Goal: Book appointment/travel/reservation

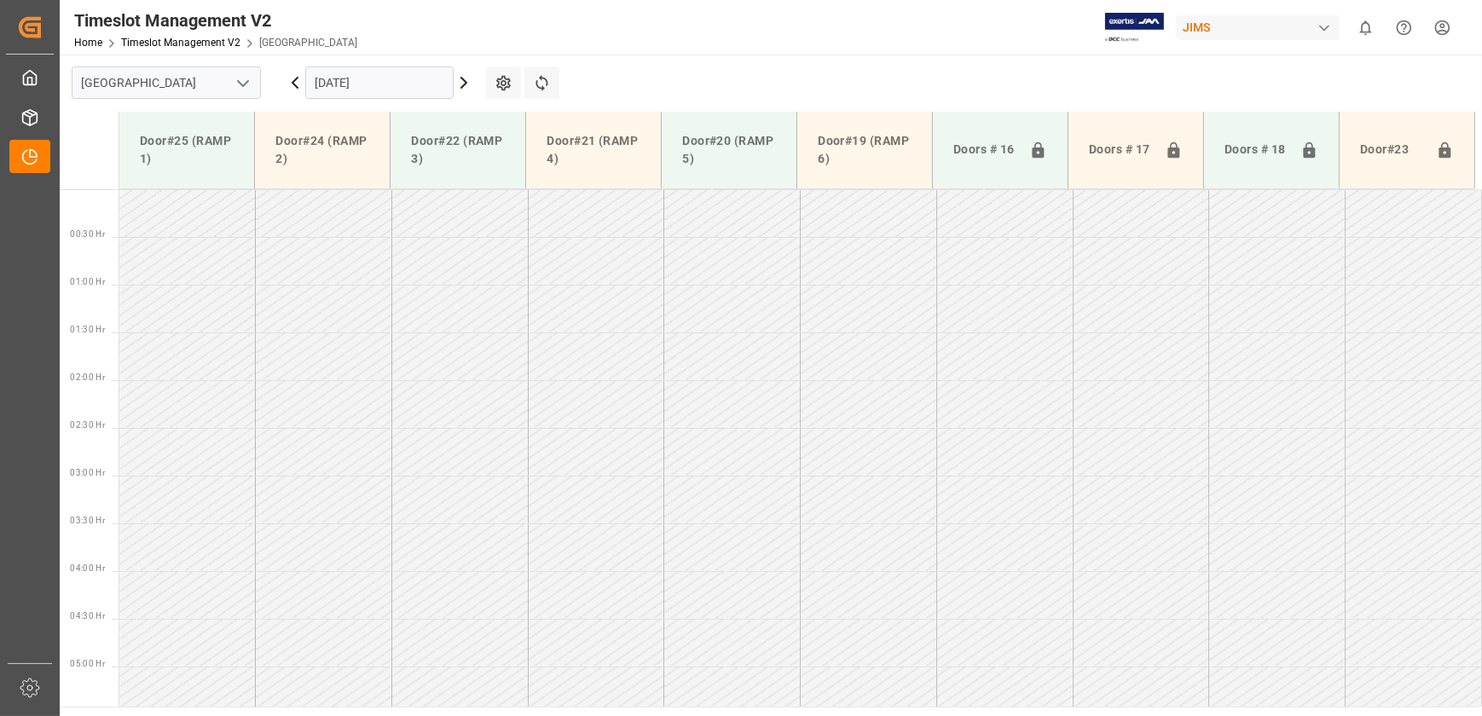
scroll to position [765, 0]
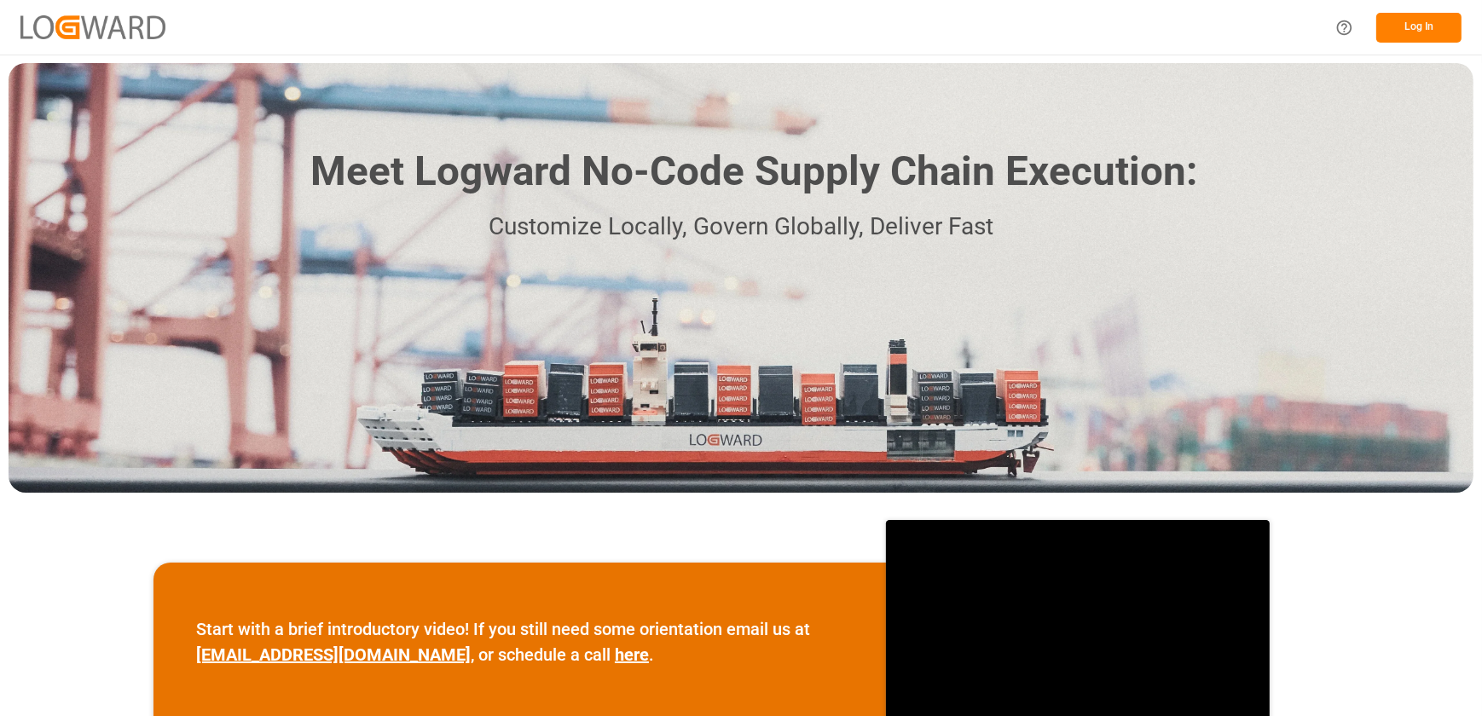
click at [1415, 22] on button "Log In" at bounding box center [1418, 28] width 85 height 30
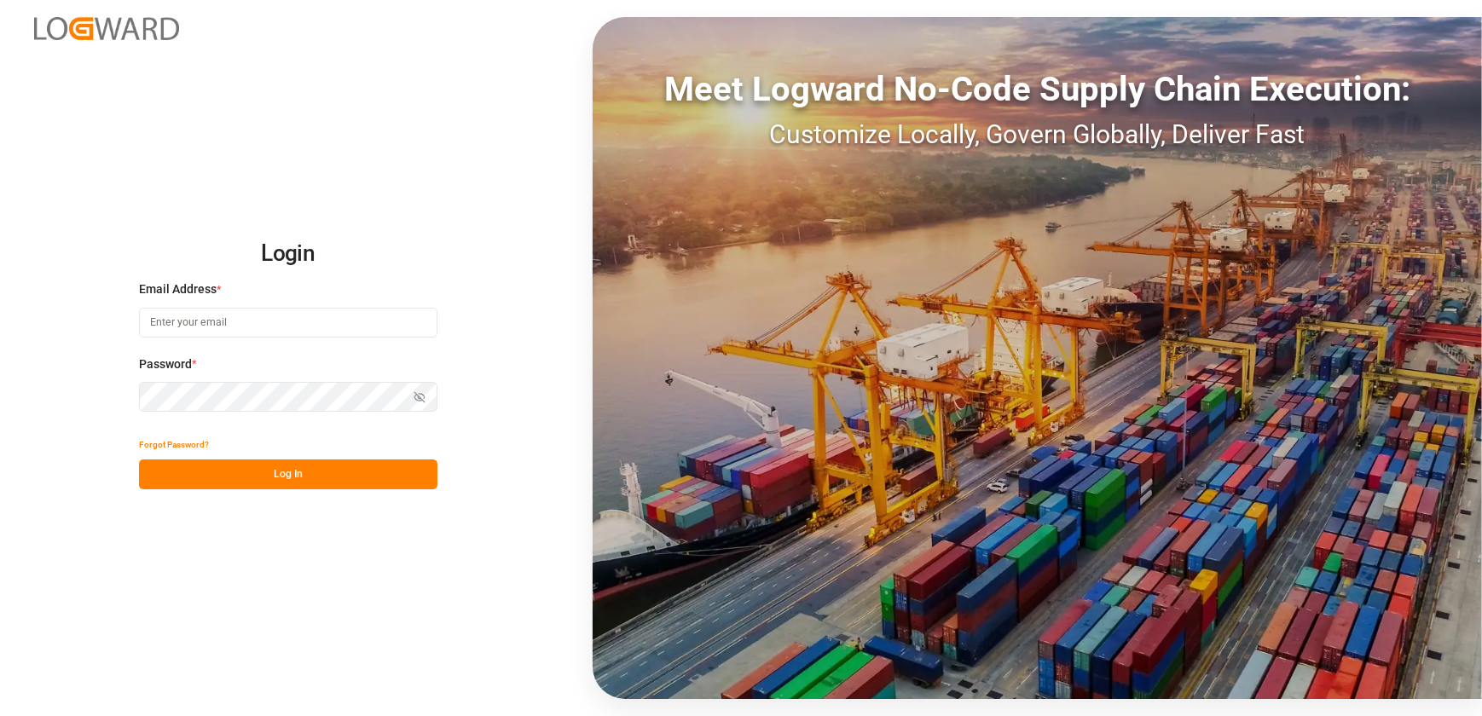
click at [408, 321] on input at bounding box center [288, 323] width 298 height 30
type input "[EMAIL_ADDRESS][DOMAIN_NAME]"
click at [327, 472] on button "Log In" at bounding box center [288, 474] width 298 height 30
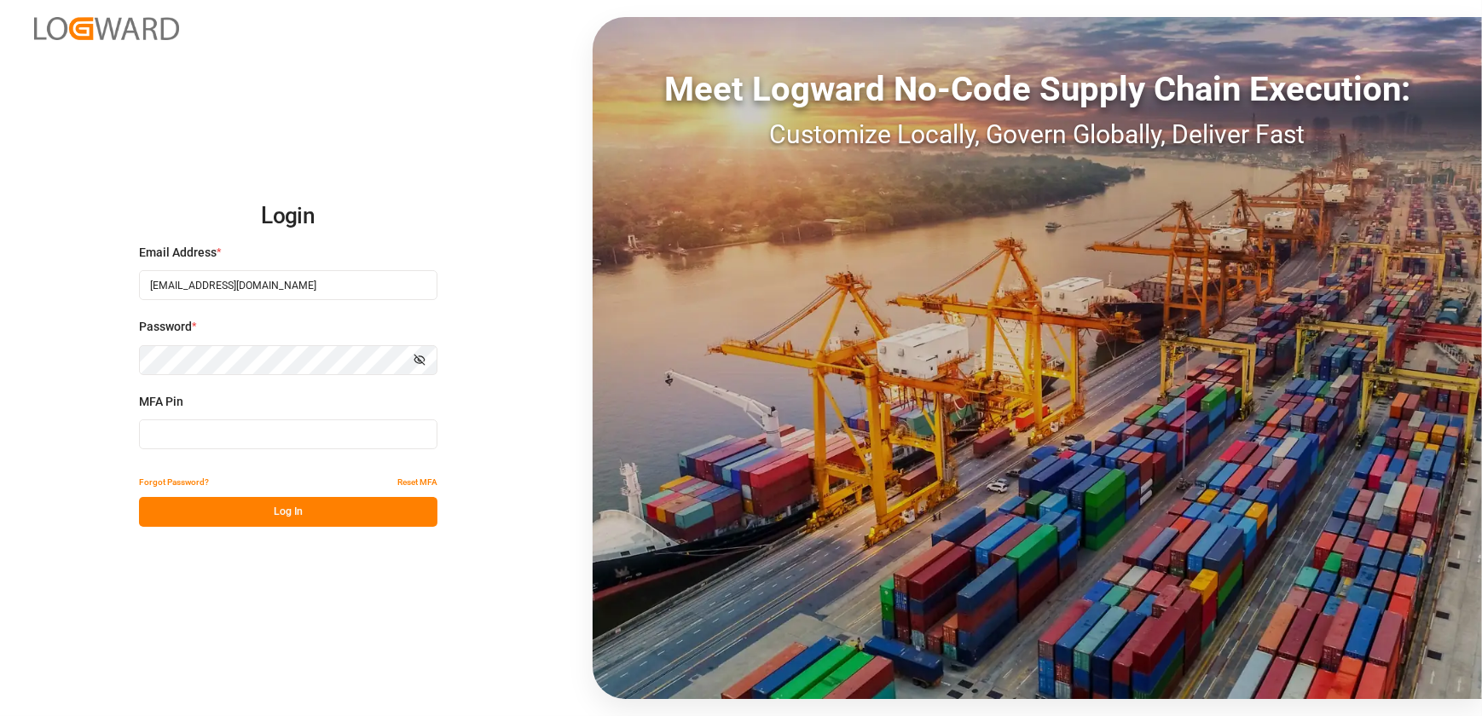
click at [171, 431] on input at bounding box center [288, 434] width 298 height 30
type input "466994"
click at [198, 508] on button "Log In" at bounding box center [288, 512] width 298 height 30
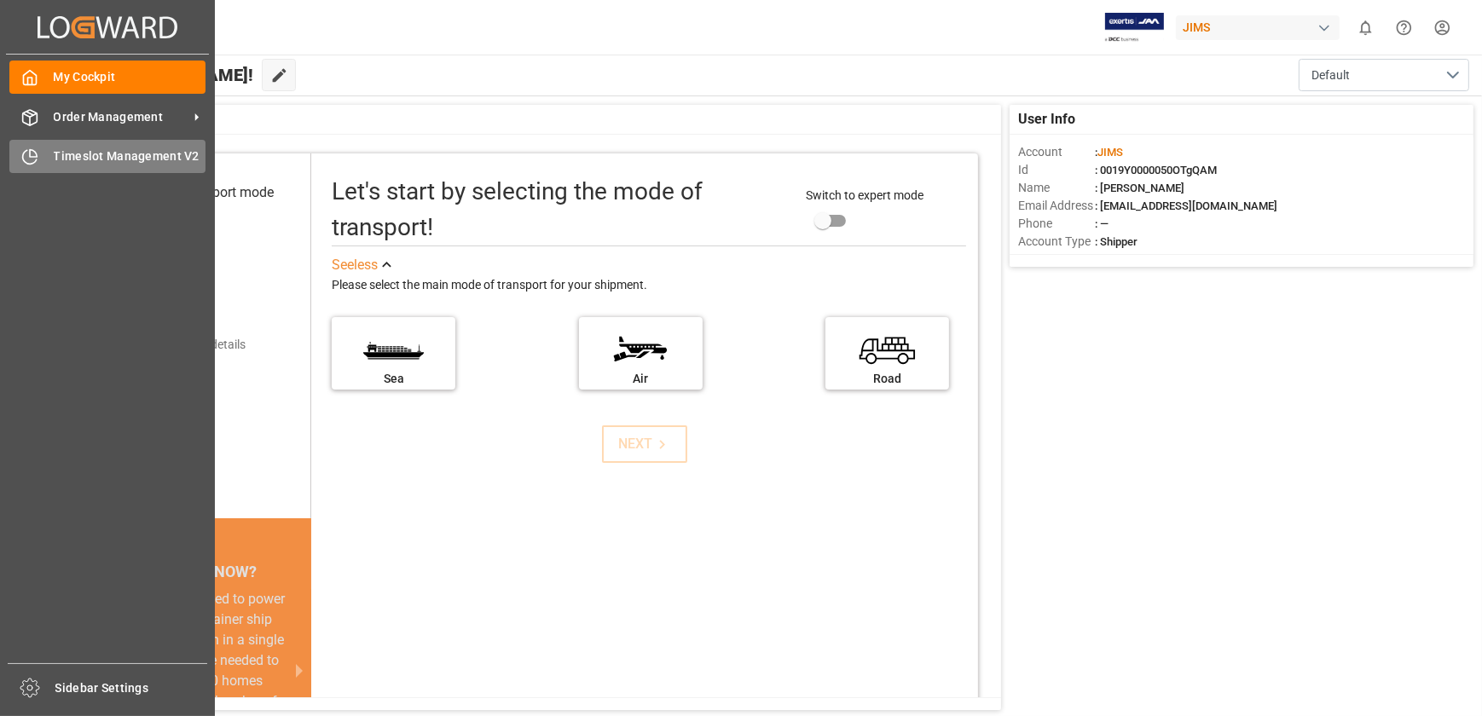
click at [85, 162] on span "Timeslot Management V2" at bounding box center [130, 156] width 153 height 18
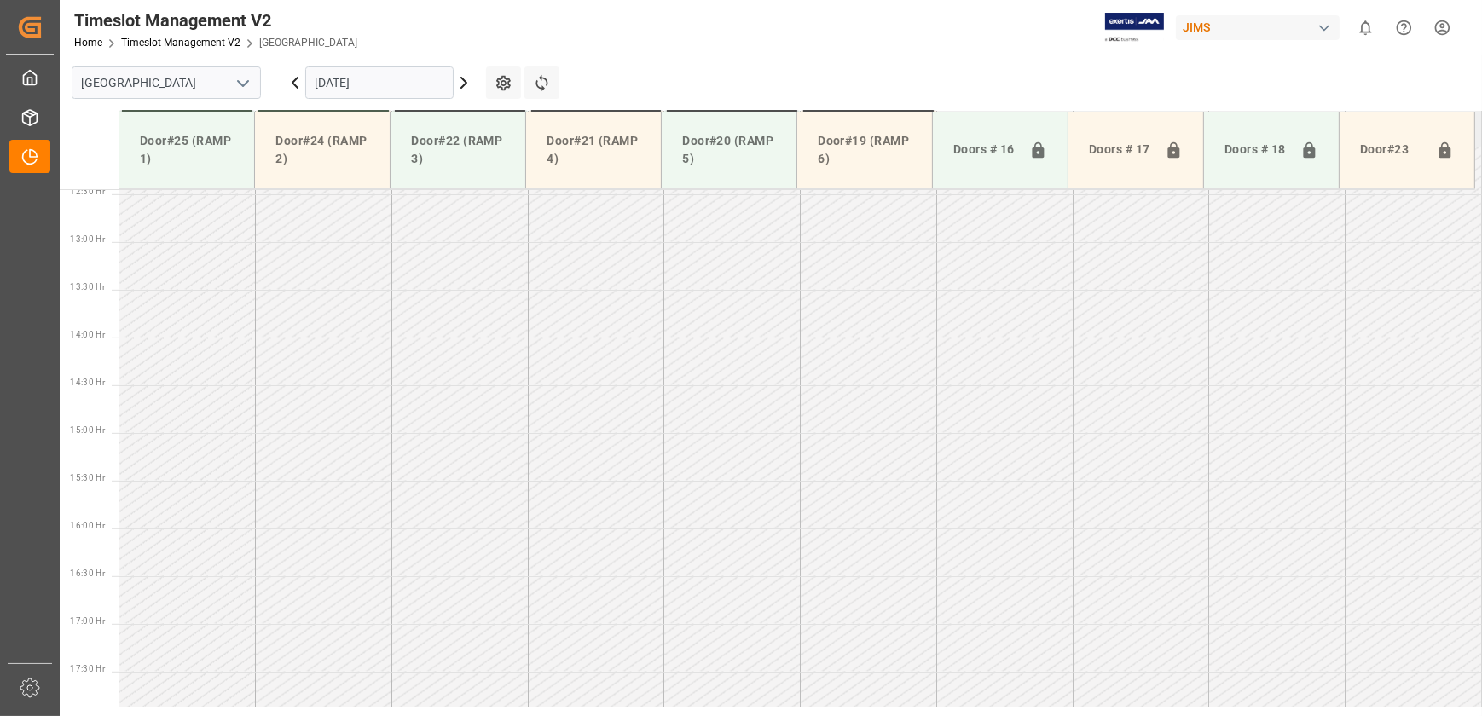
scroll to position [1247, 0]
click at [462, 85] on icon at bounding box center [463, 83] width 5 height 10
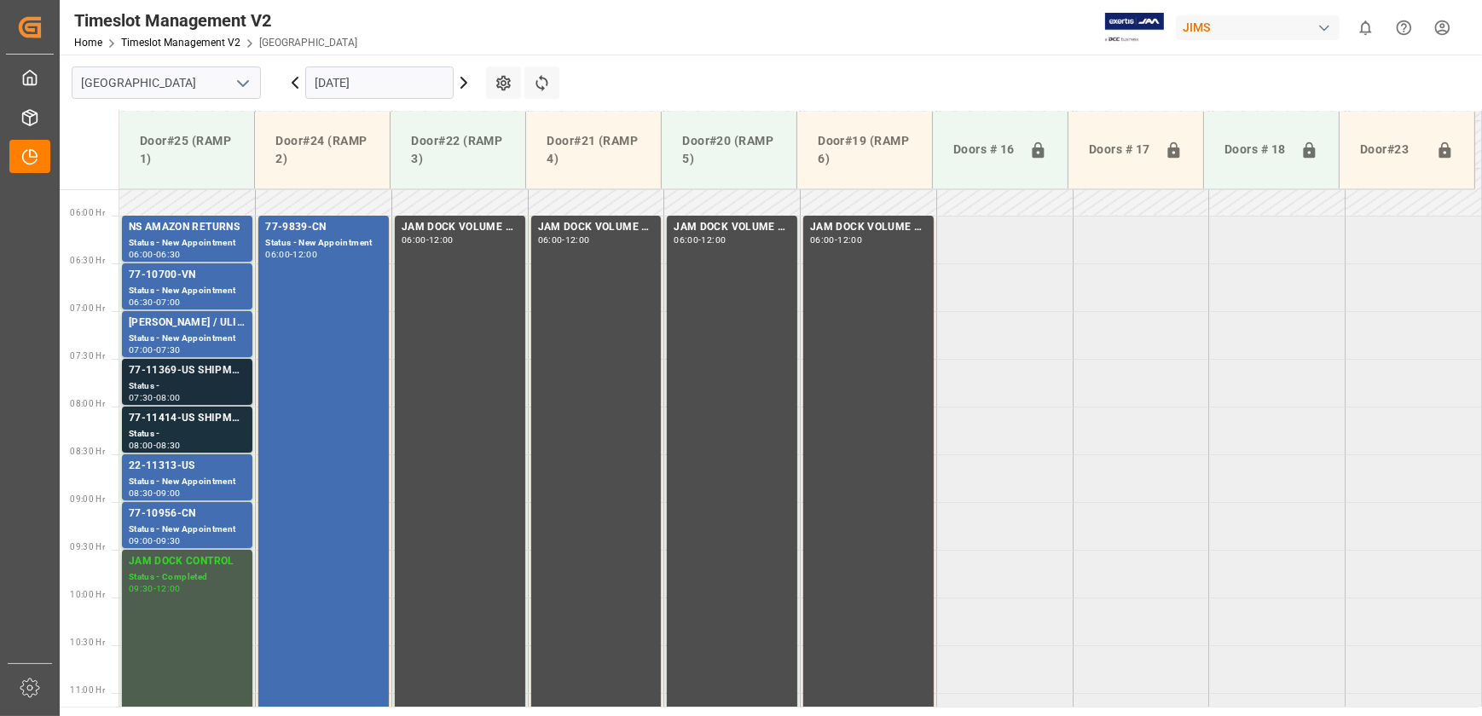
scroll to position [550, 0]
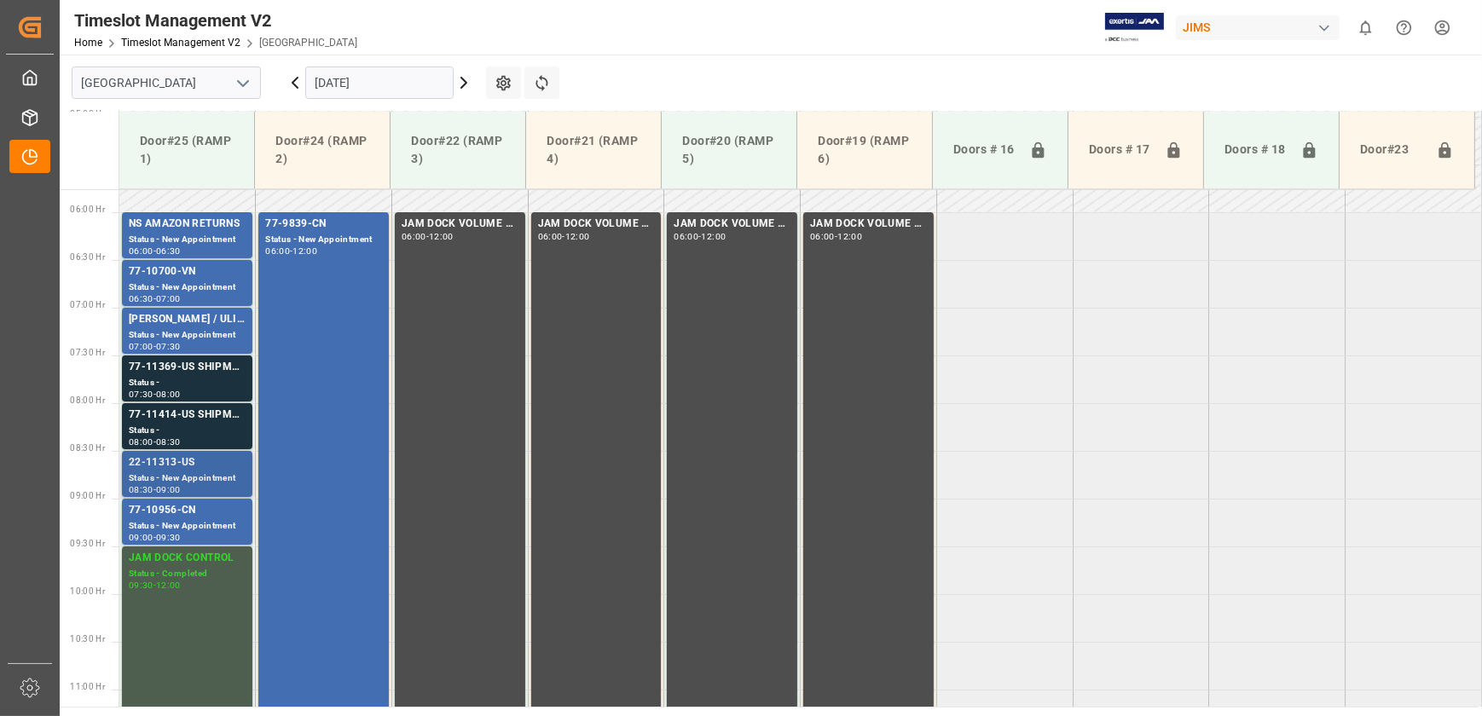
click at [145, 468] on div "22-11313-US" at bounding box center [187, 462] width 117 height 17
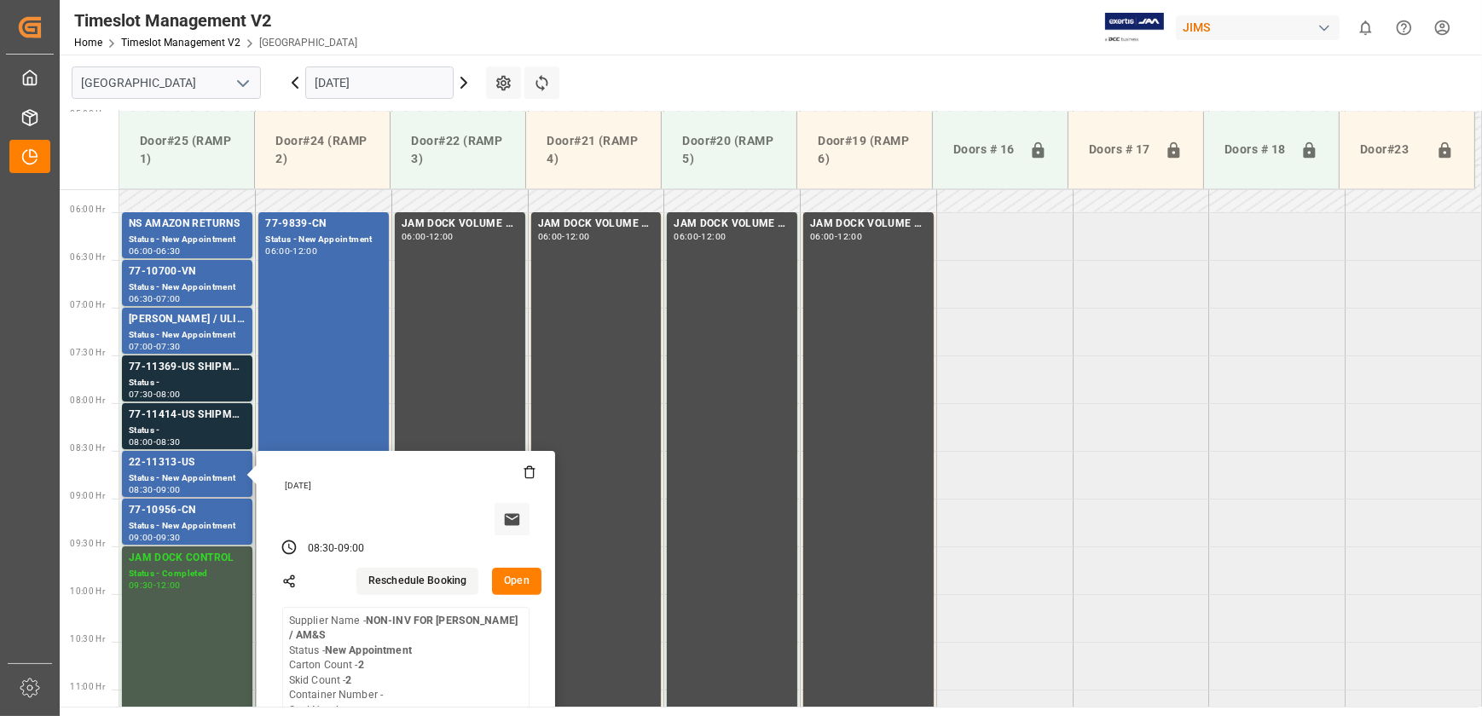
click at [517, 582] on button "Open" at bounding box center [516, 581] width 49 height 27
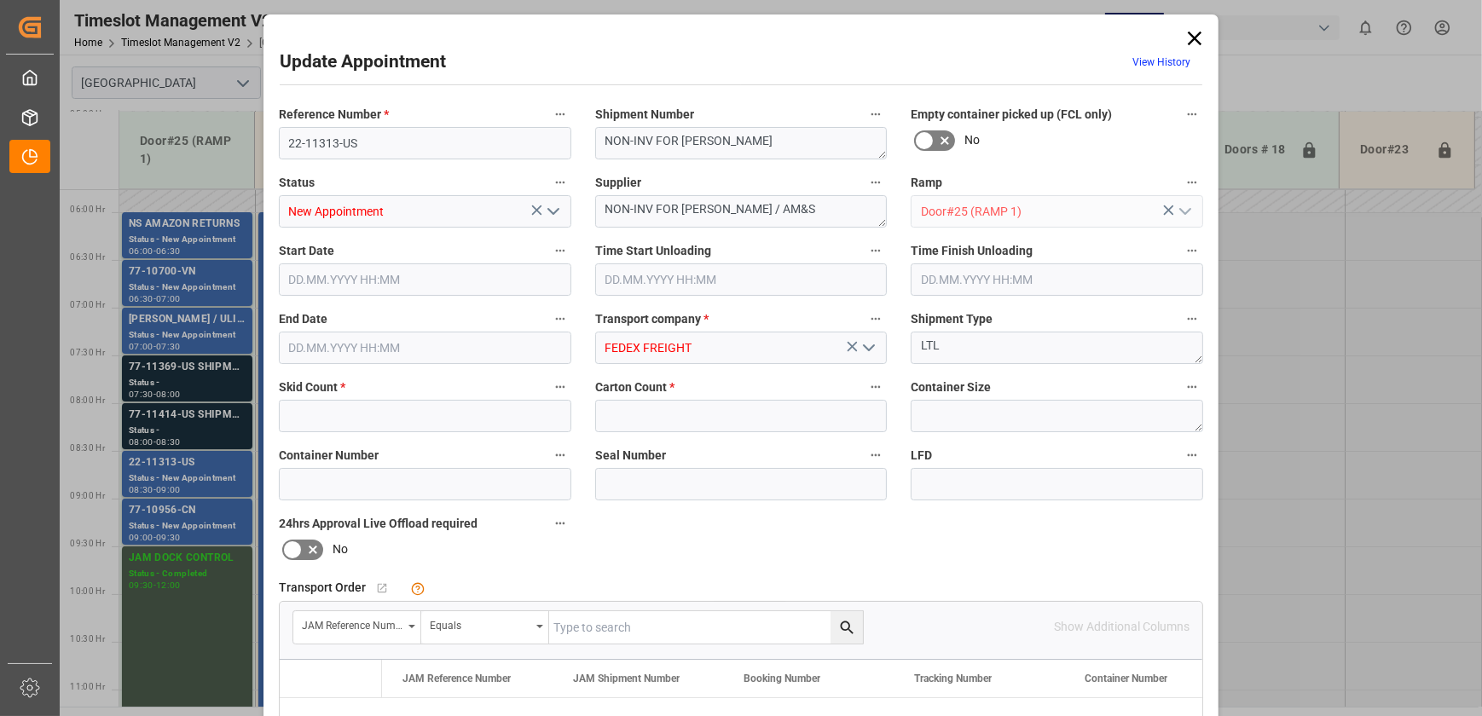
type input "2"
type input "[DATE] 08:30"
type input "[DATE] 09:00"
type input "[DATE] 15:43"
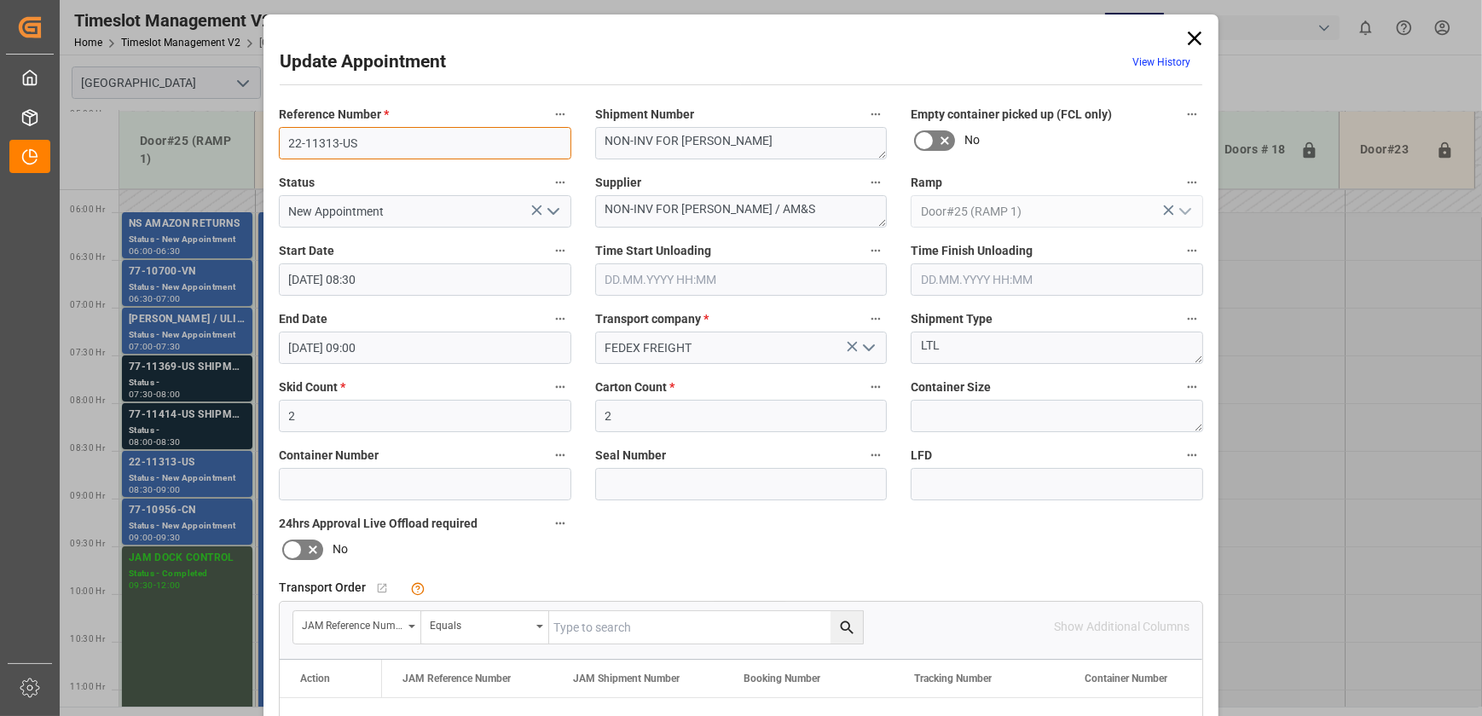
click at [408, 130] on input "22-11313-US" at bounding box center [425, 143] width 292 height 32
drag, startPoint x: 1192, startPoint y: 31, endPoint x: 1125, endPoint y: 45, distance: 68.1
click at [1192, 31] on icon at bounding box center [1194, 38] width 24 height 24
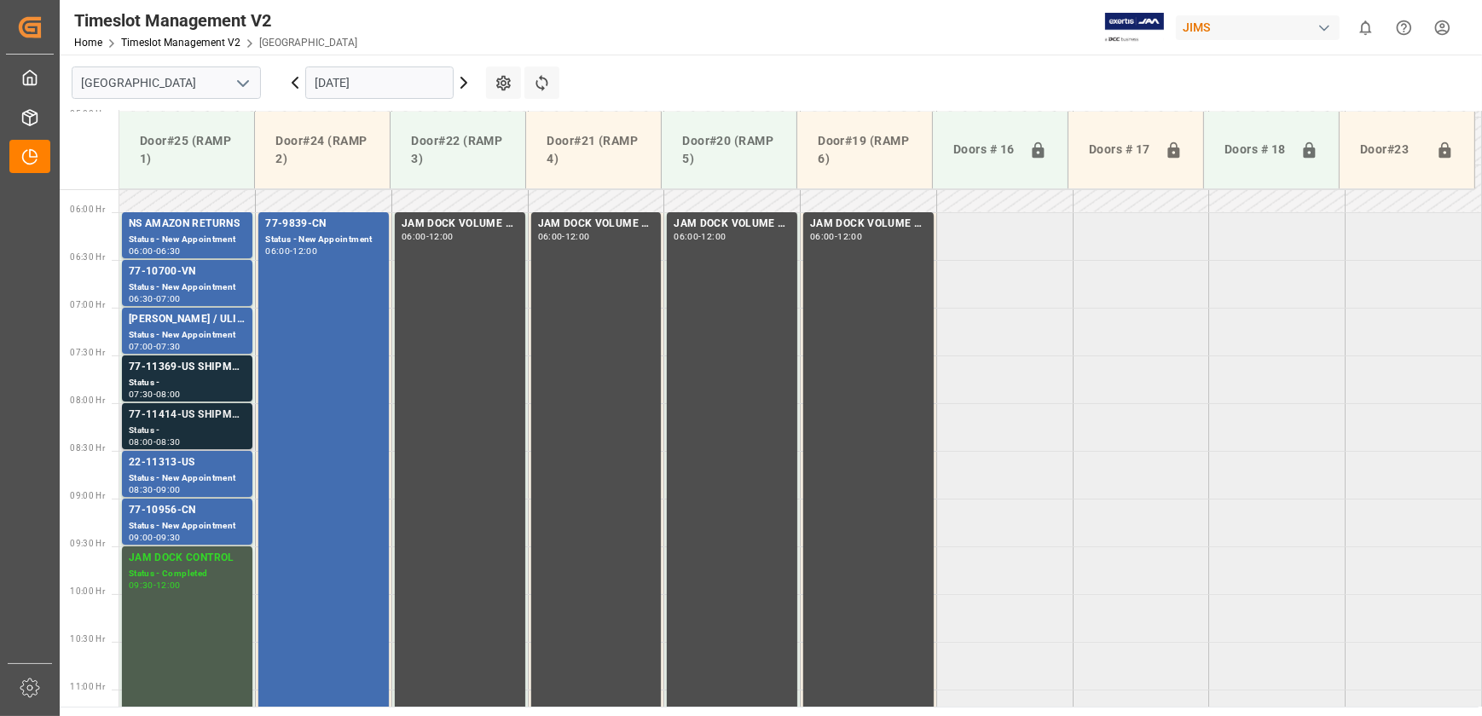
click at [210, 422] on div "77-11414-US SHIPM#/M" at bounding box center [187, 415] width 117 height 17
click at [232, 374] on div "77-11369-US SHIPMENT#/M" at bounding box center [187, 367] width 117 height 17
click at [208, 286] on div "Status - New Appointment" at bounding box center [187, 287] width 117 height 14
click at [179, 516] on div "77-10956-CN" at bounding box center [187, 510] width 117 height 17
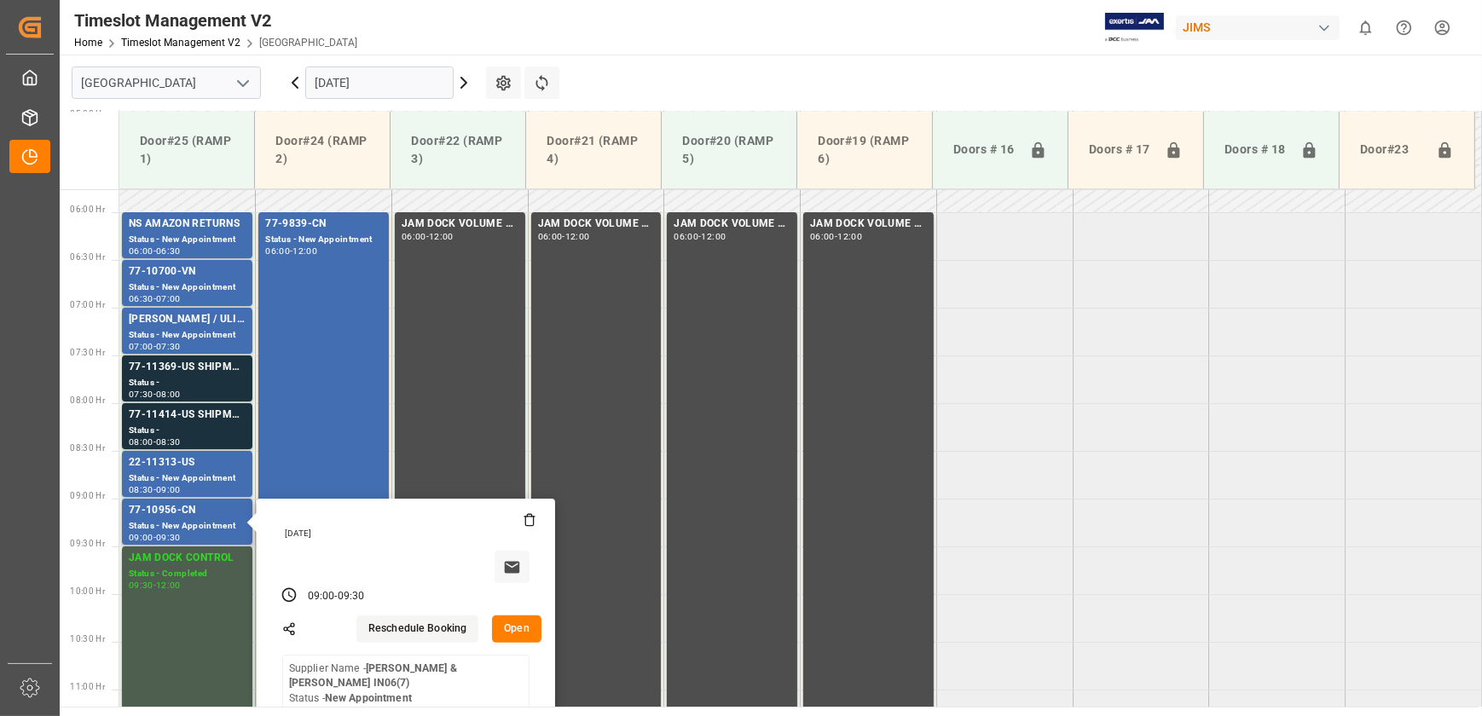
click at [508, 623] on button "Open" at bounding box center [516, 629] width 49 height 27
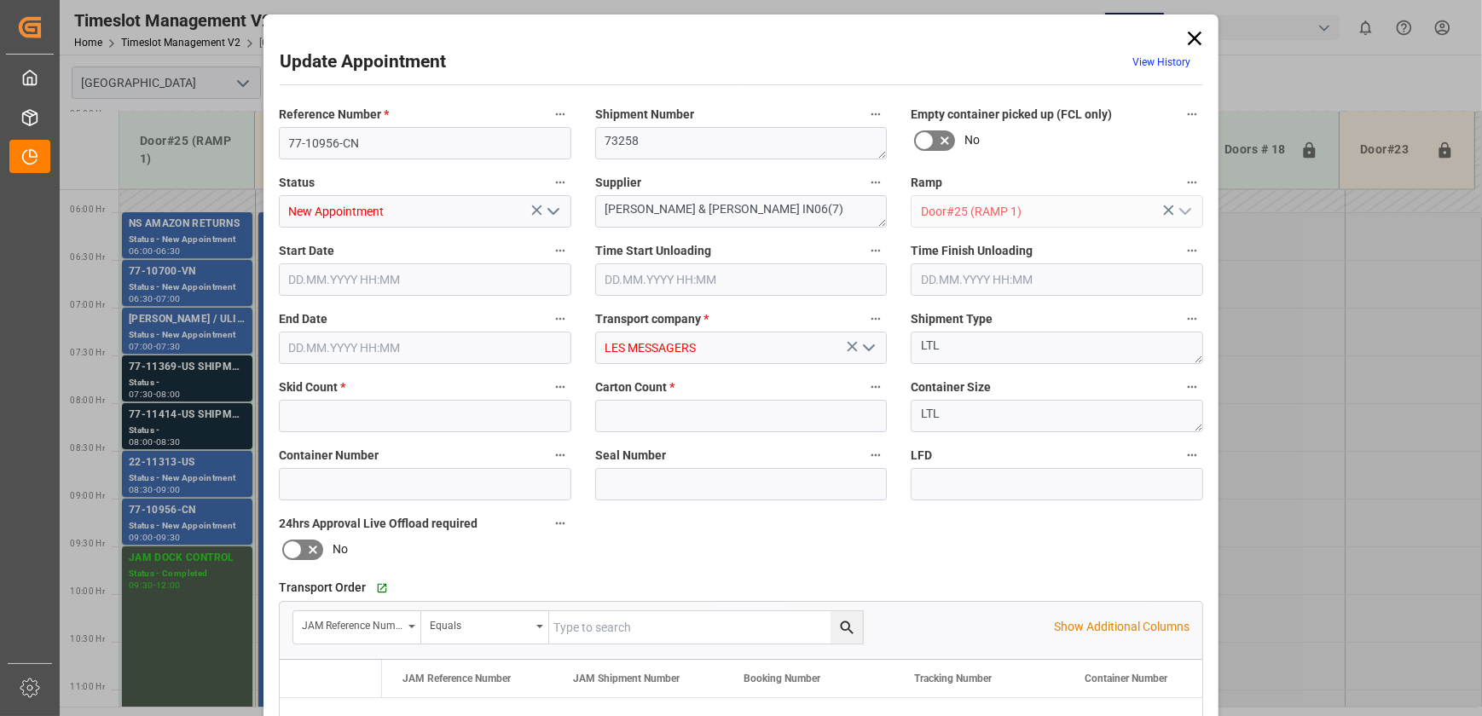
type input "3"
type input "60"
type input "[DATE] 09:00"
type input "[DATE] 09:30"
type input "[DATE] 17:20"
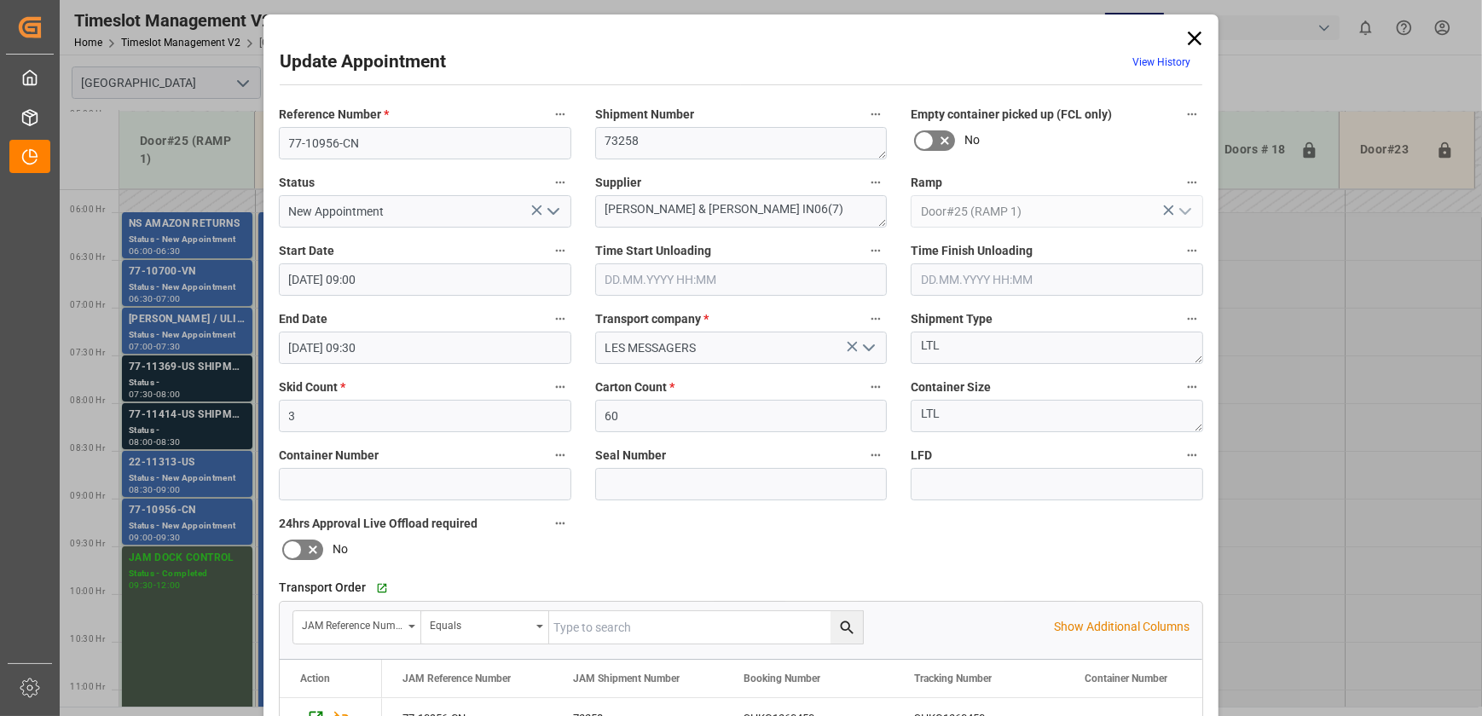
click at [1192, 37] on icon at bounding box center [1195, 39] width 14 height 14
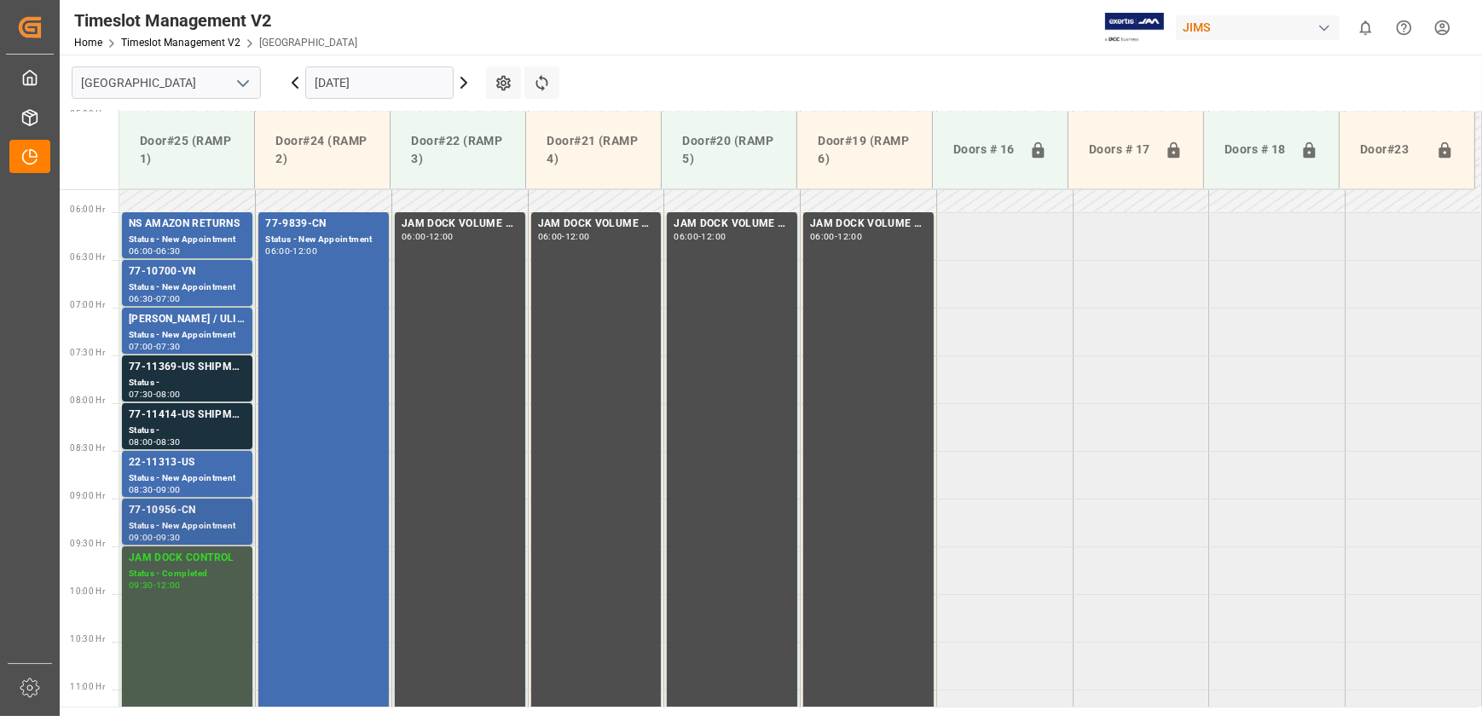
click at [162, 514] on div "77-10956-CN" at bounding box center [187, 510] width 117 height 17
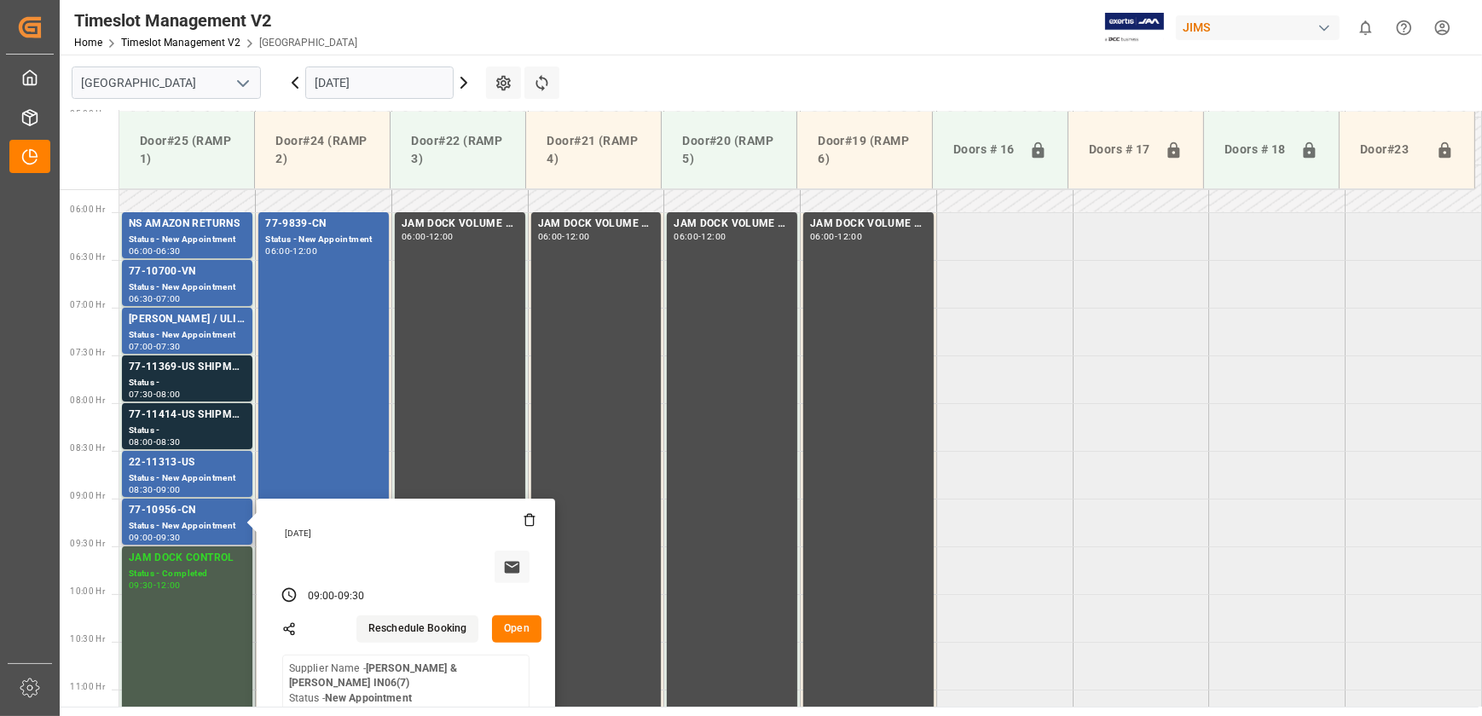
click at [517, 616] on button "Open" at bounding box center [516, 629] width 49 height 27
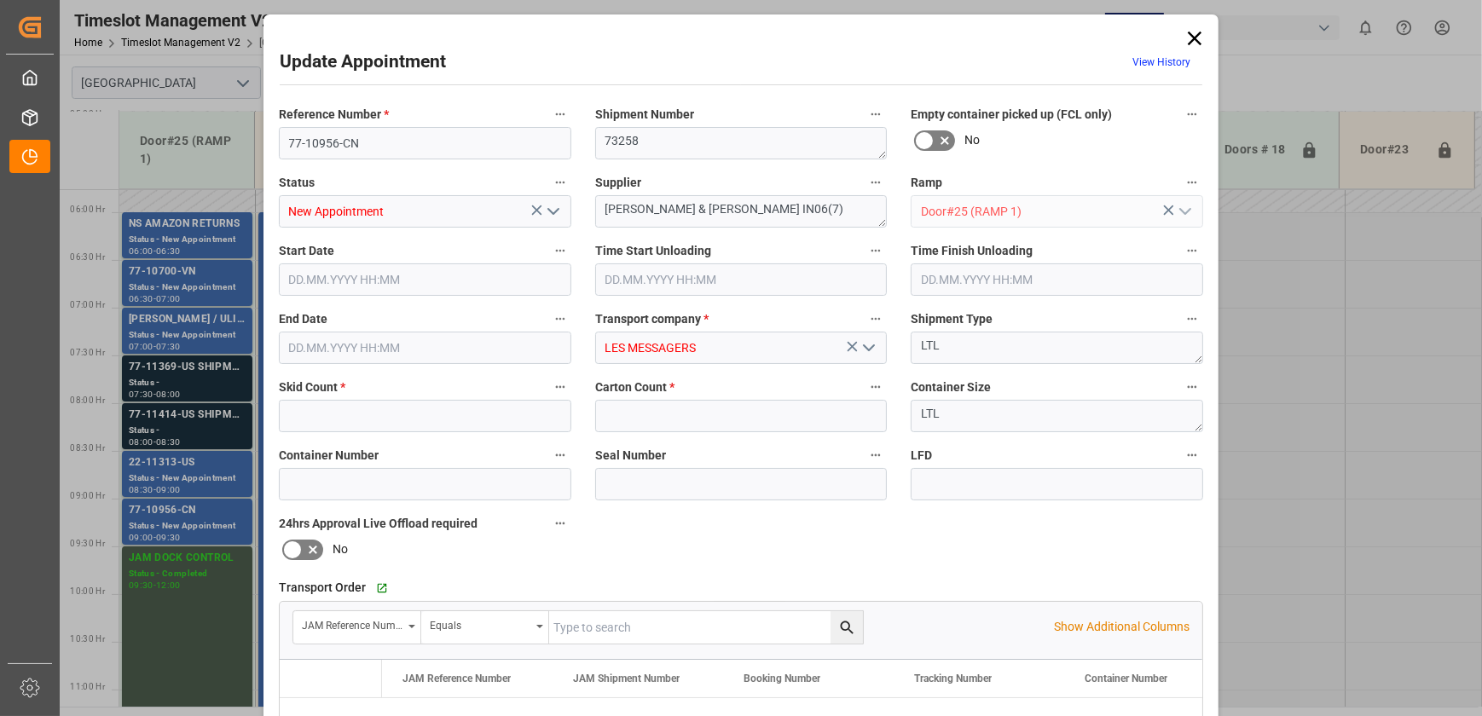
type input "3"
type input "60"
type input "[DATE] 09:00"
type input "[DATE] 09:30"
type input "[DATE] 17:20"
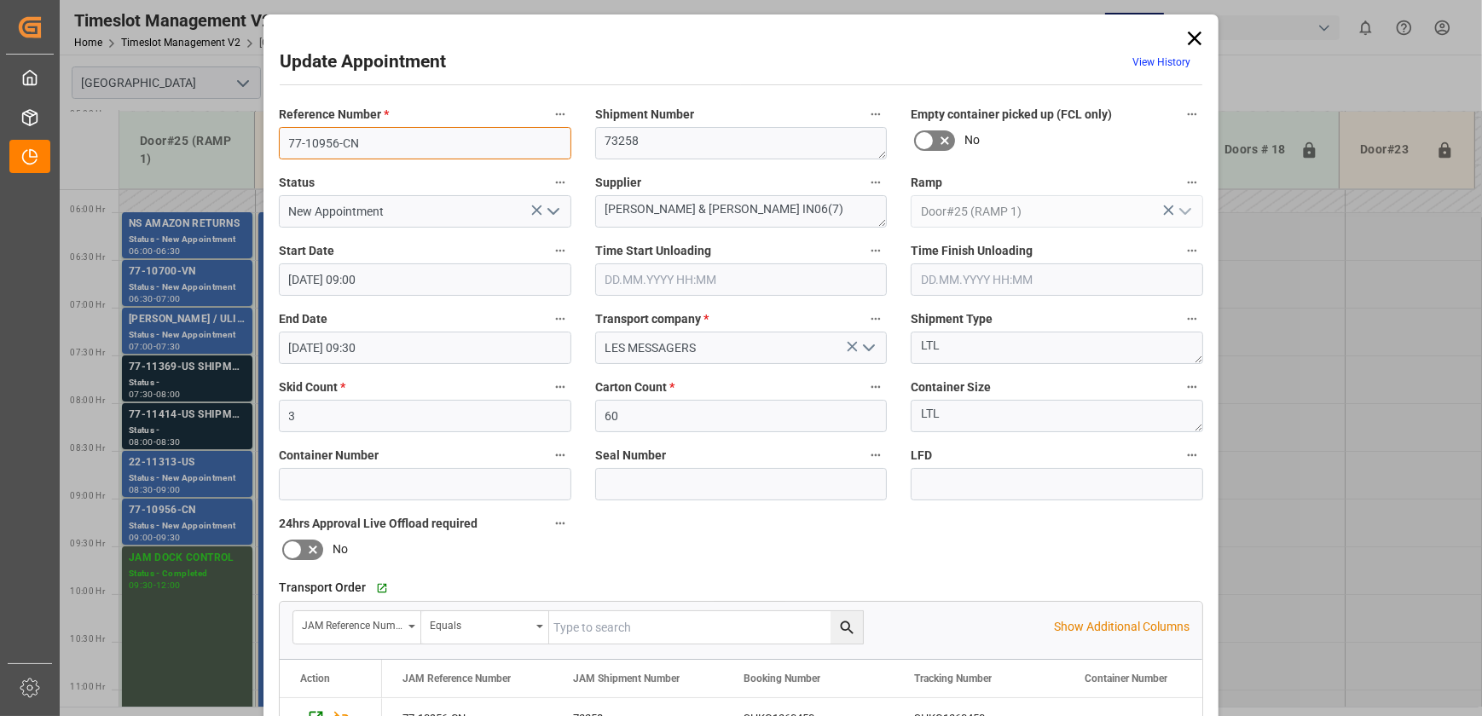
click at [384, 147] on input "77-10956-CN" at bounding box center [425, 143] width 292 height 32
drag, startPoint x: 1194, startPoint y: 34, endPoint x: 1009, endPoint y: 79, distance: 190.4
click at [1194, 32] on icon at bounding box center [1194, 38] width 24 height 24
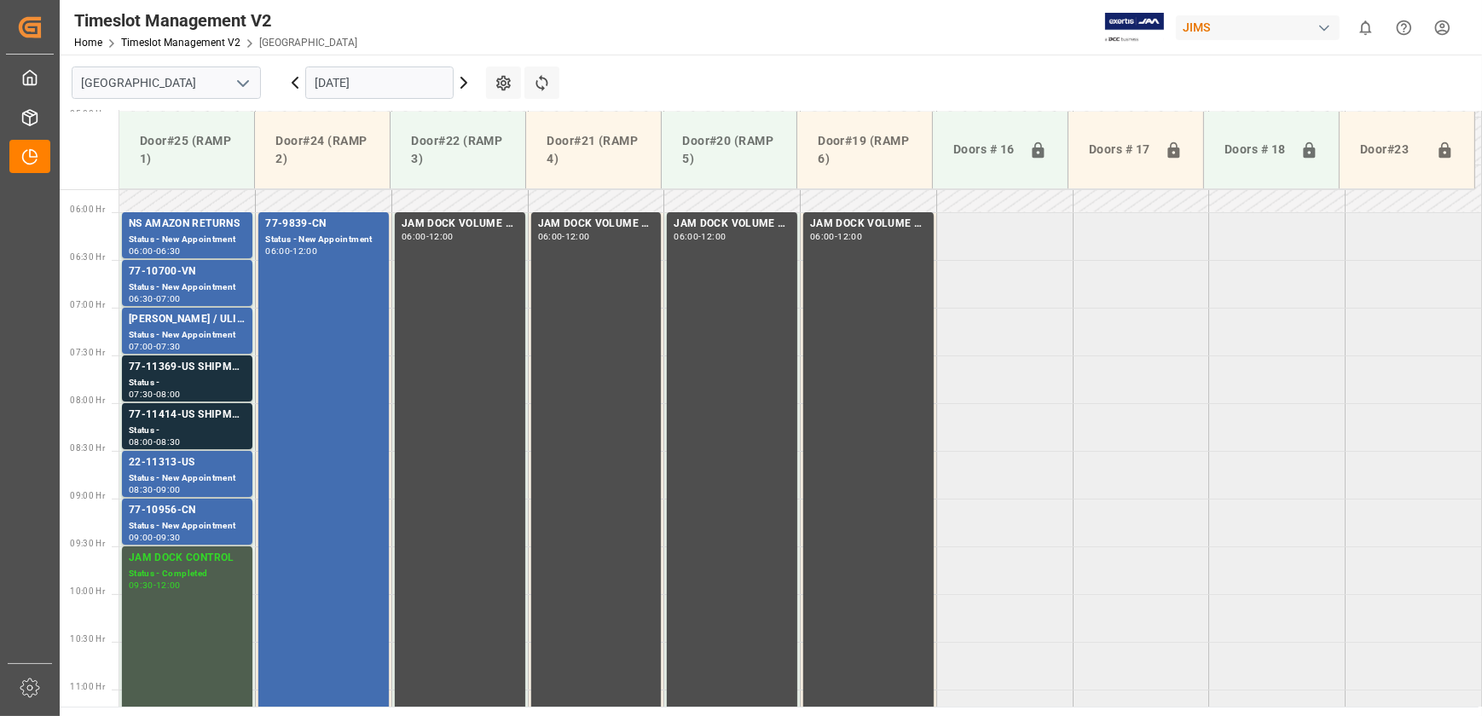
click at [470, 80] on icon at bounding box center [464, 82] width 20 height 20
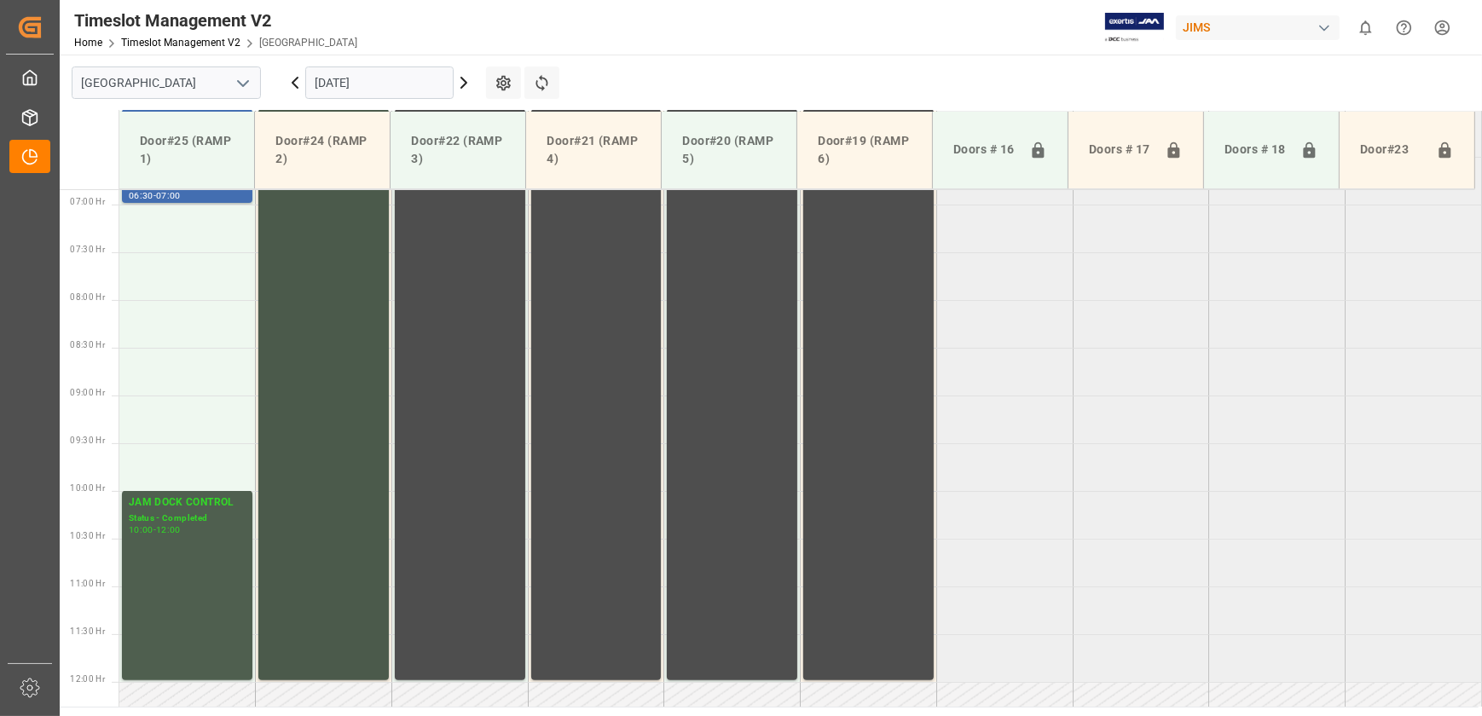
scroll to position [317, 0]
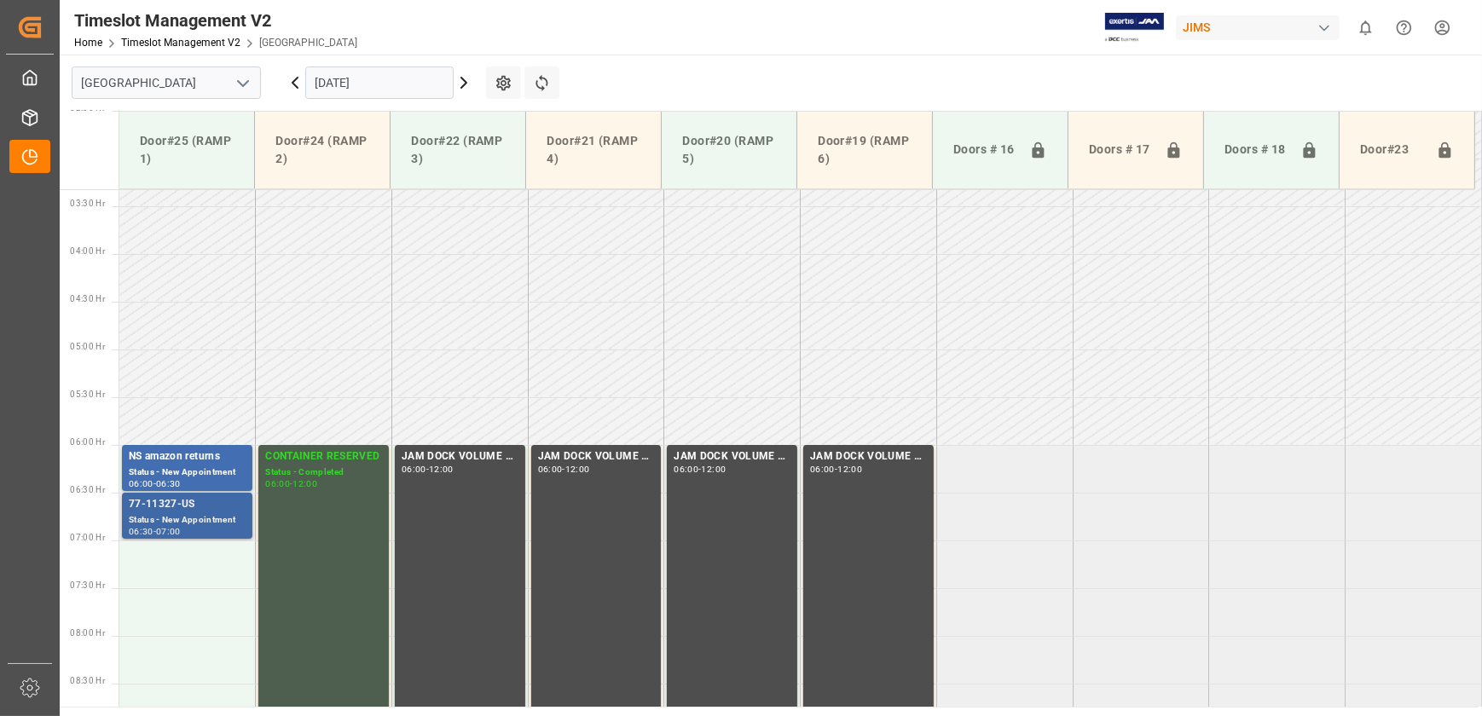
click at [192, 517] on div "Status - New Appointment" at bounding box center [187, 520] width 117 height 14
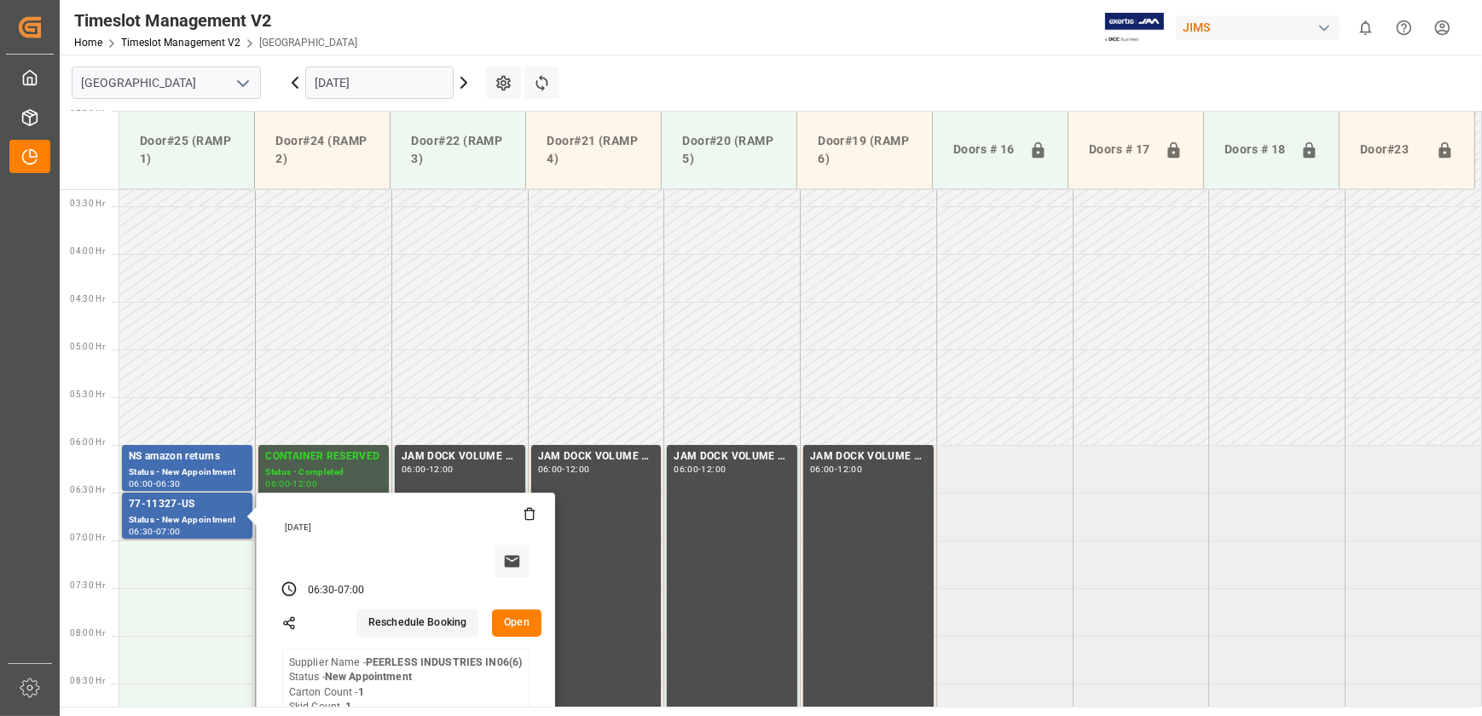
click at [511, 620] on button "Open" at bounding box center [516, 623] width 49 height 27
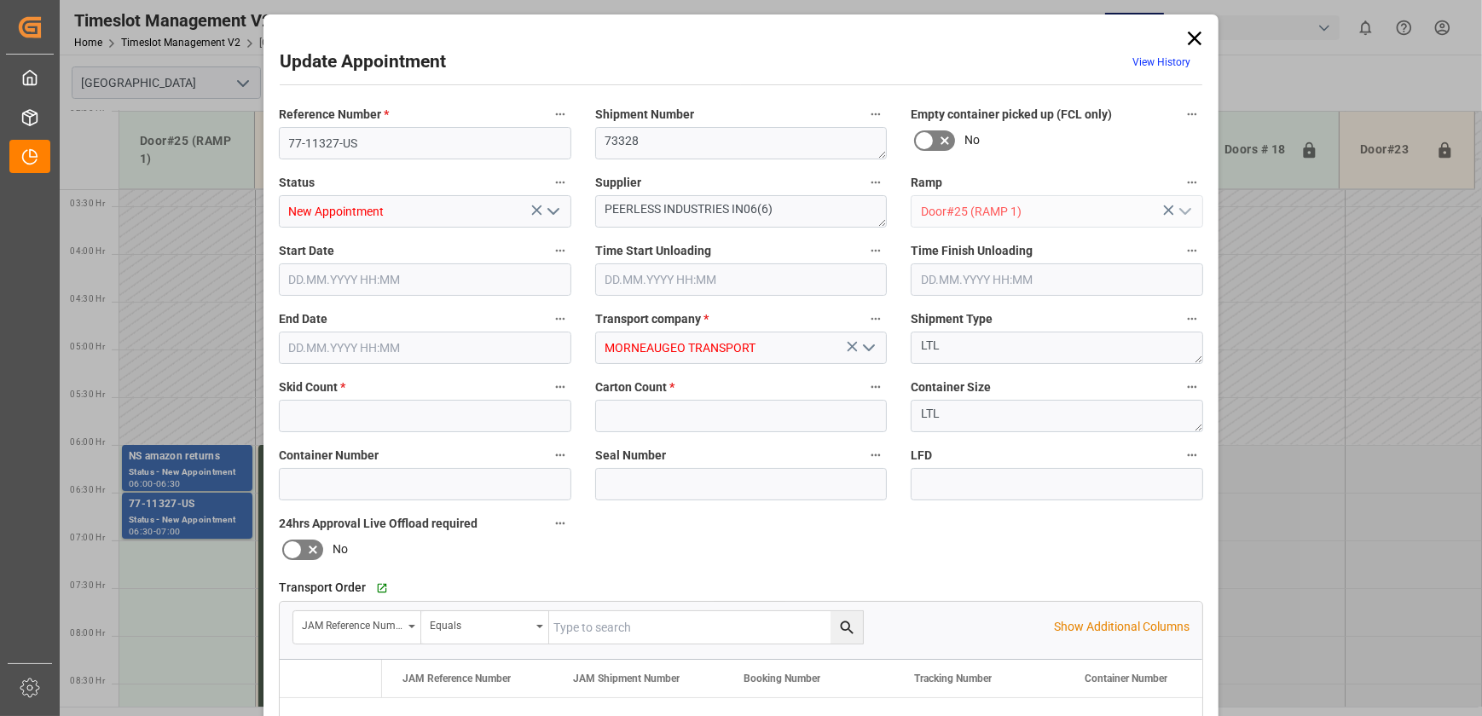
type input "1"
type input "[DATE] 06:30"
type input "[DATE] 07:00"
type input "[DATE] 14:08"
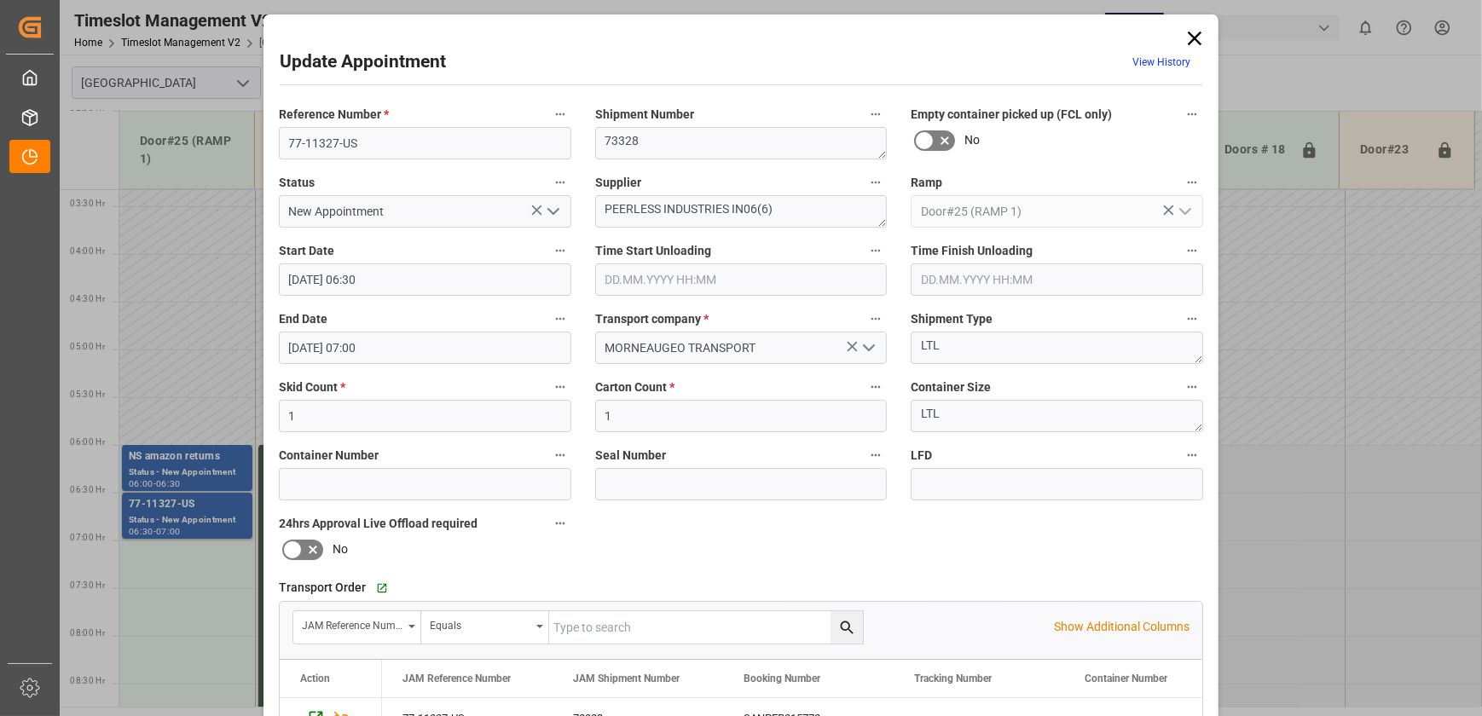
click at [354, 123] on span "Reference Number *" at bounding box center [334, 115] width 110 height 18
click at [549, 123] on button "Reference Number *" at bounding box center [560, 114] width 22 height 22
click at [354, 123] on div at bounding box center [741, 358] width 1482 height 716
click at [354, 123] on body "Created by potrace 1.15, written by [PERSON_NAME] [DATE]-[DATE] Created by potr…" at bounding box center [741, 358] width 1482 height 716
click at [358, 142] on input "77-11327-US" at bounding box center [425, 143] width 292 height 32
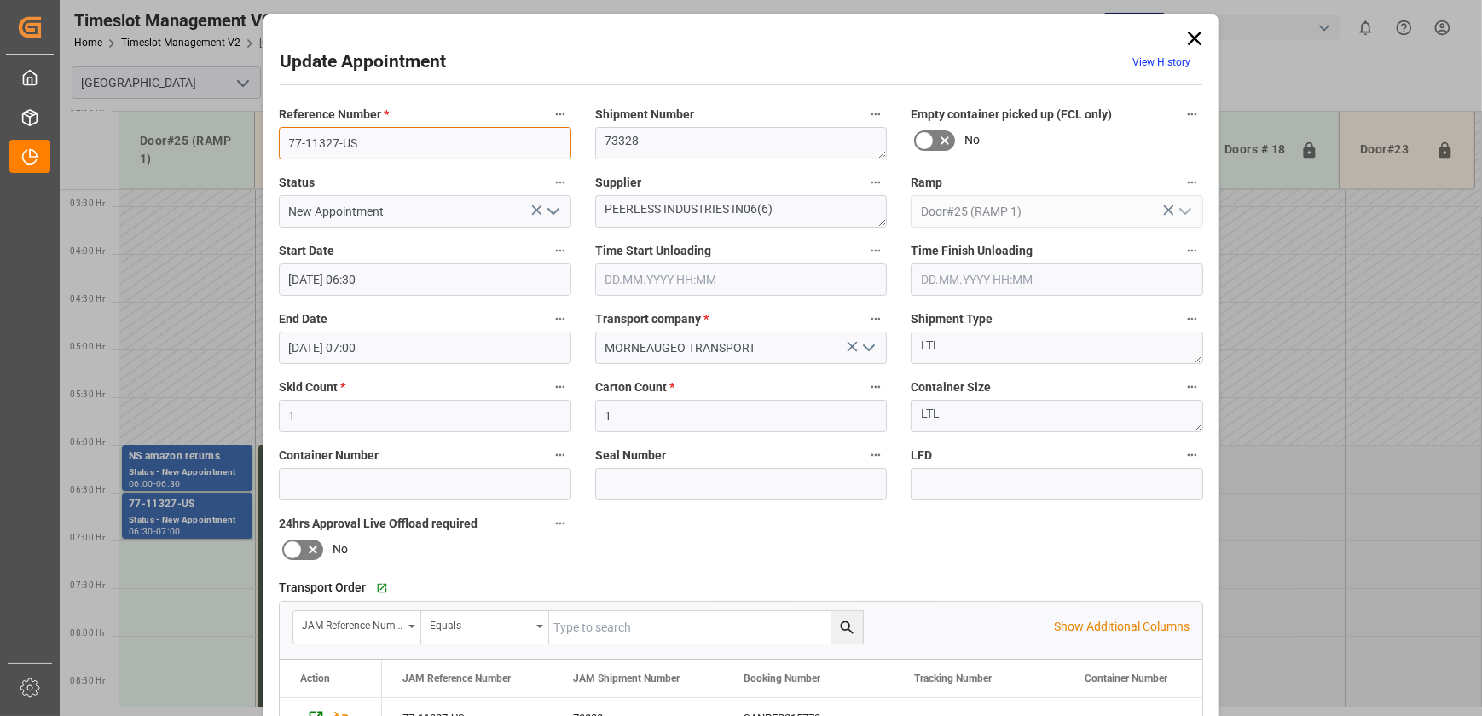
click at [358, 142] on input "77-11327-US" at bounding box center [425, 143] width 292 height 32
click at [639, 209] on textarea "PEERLESS INDUSTRIES IN06(6)" at bounding box center [741, 211] width 292 height 32
click at [1193, 32] on icon at bounding box center [1194, 38] width 24 height 24
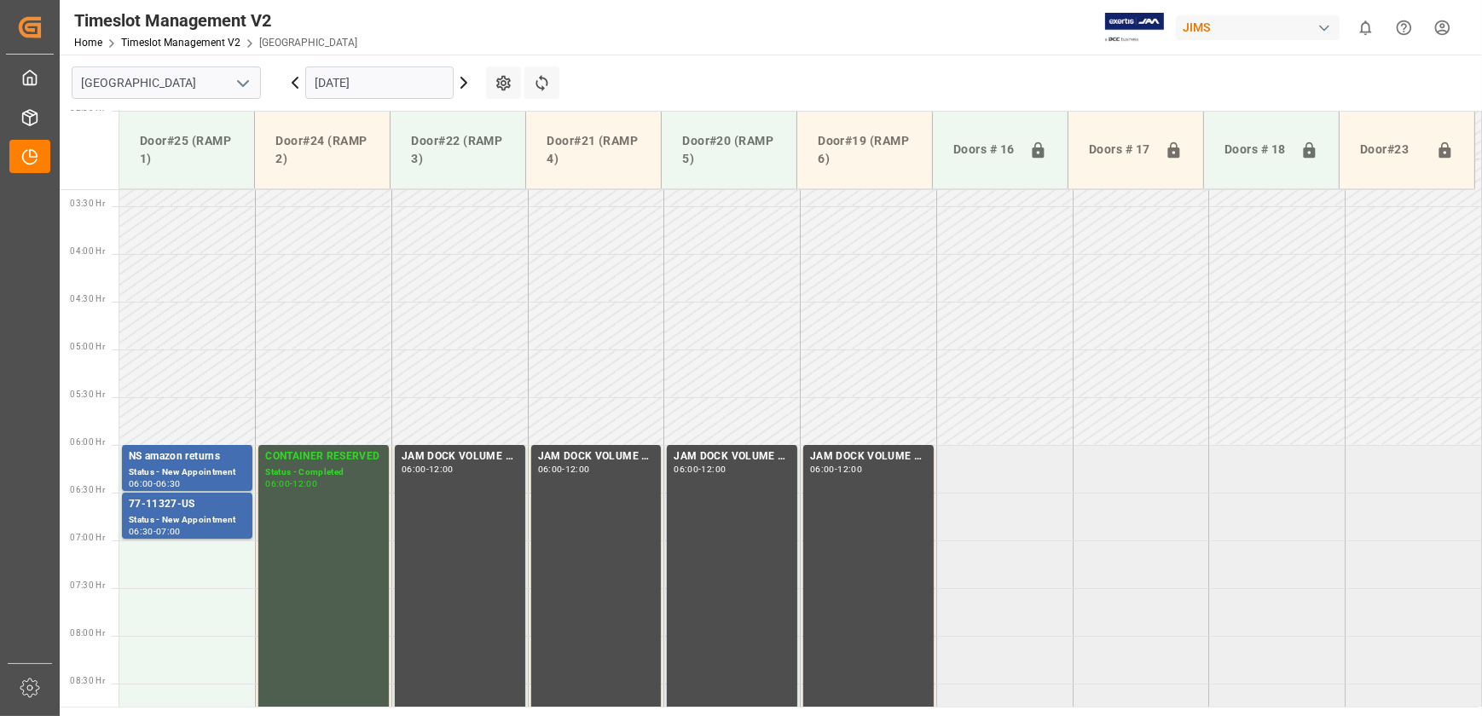
click at [293, 77] on icon at bounding box center [295, 82] width 20 height 20
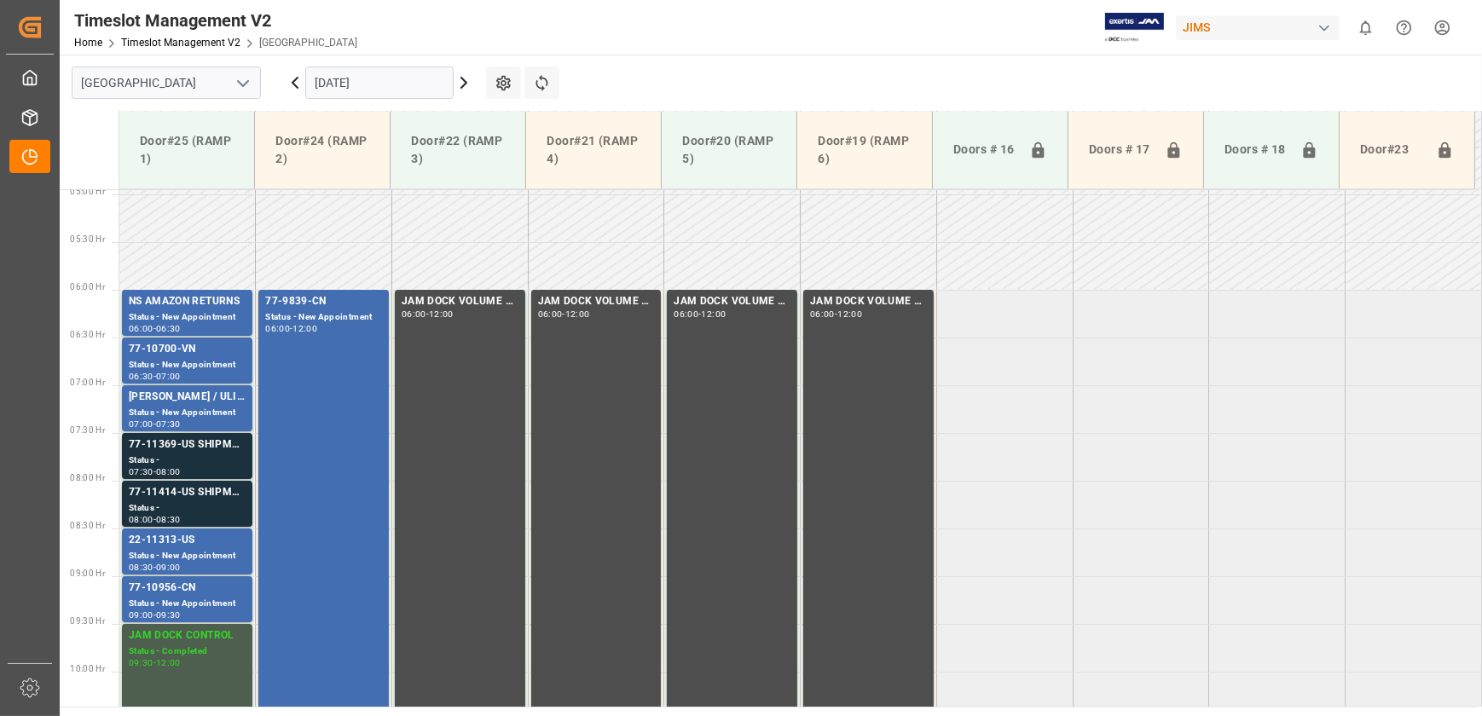
scroll to position [472, 0]
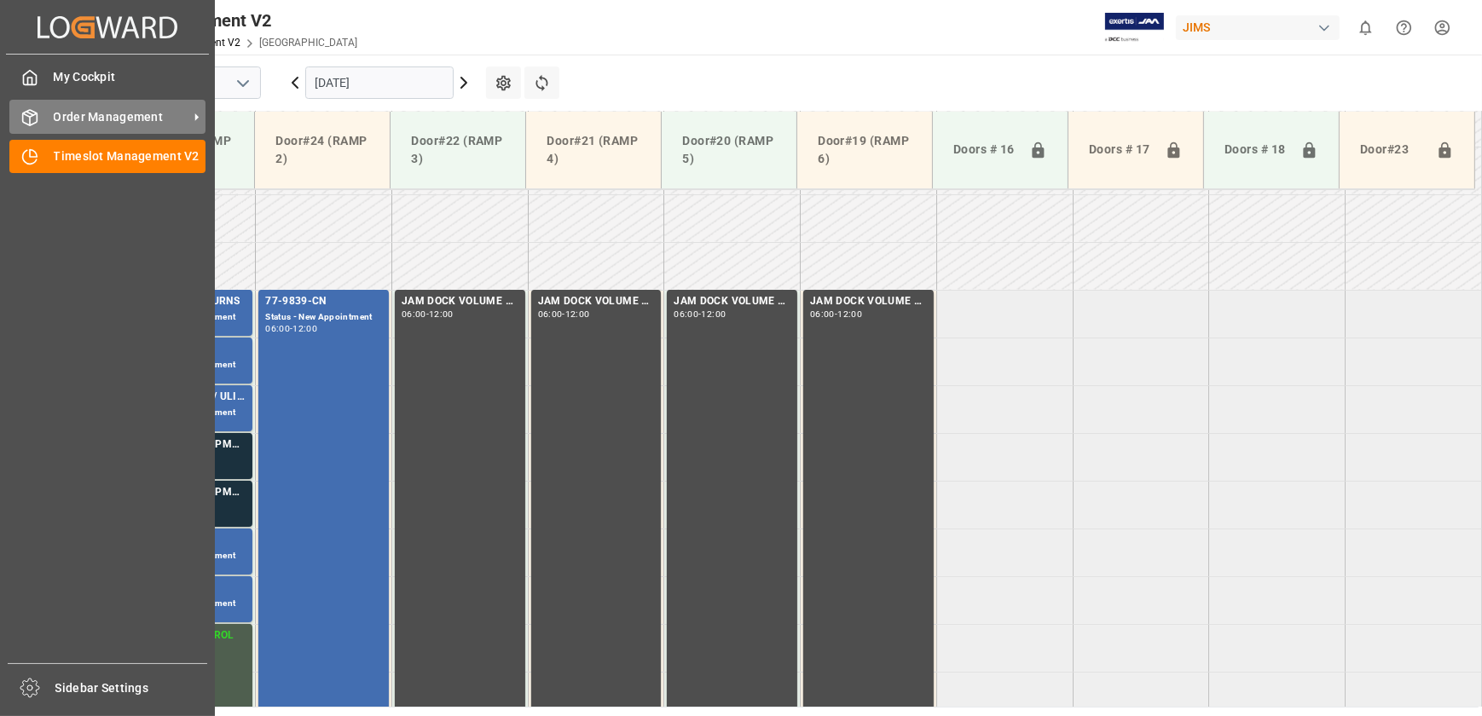
click at [89, 103] on div "Order Management Order Management" at bounding box center [107, 116] width 196 height 33
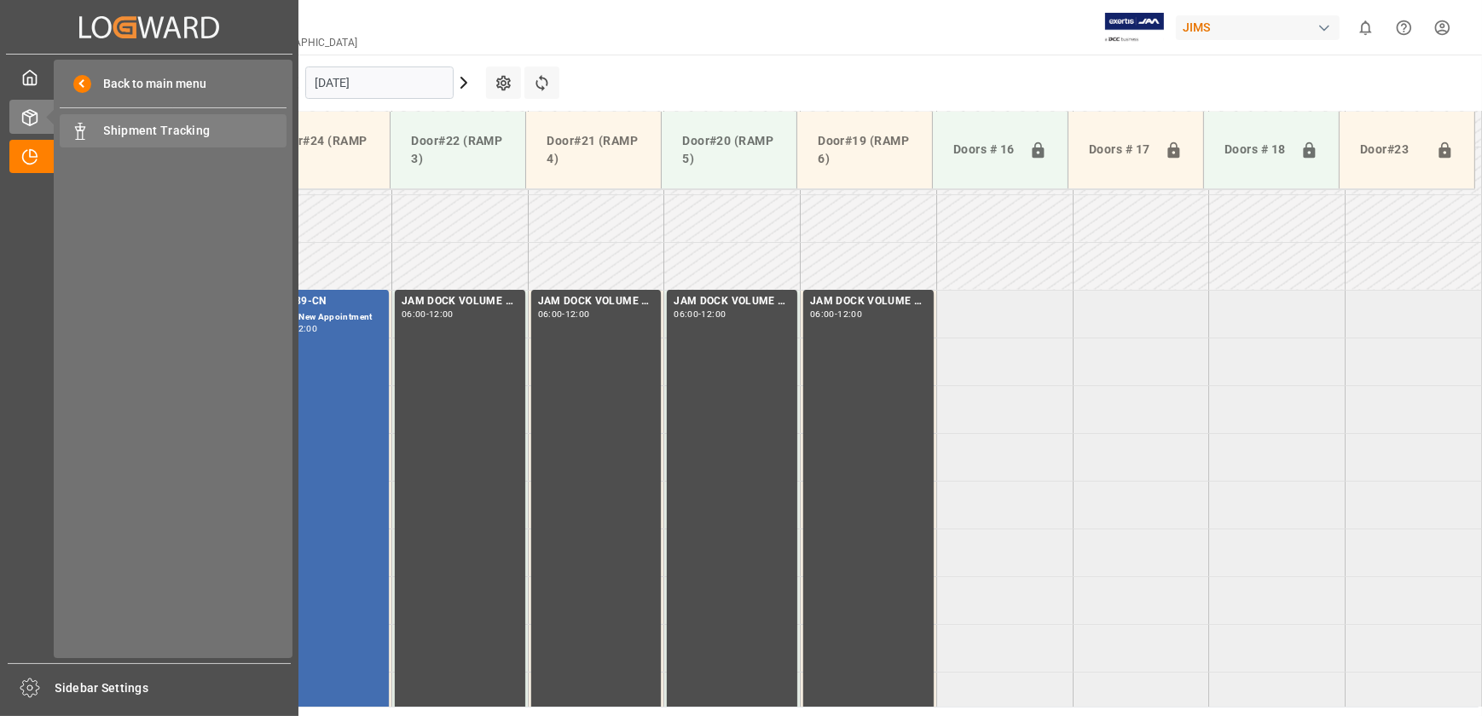
click at [159, 130] on span "Shipment Tracking" at bounding box center [195, 131] width 183 height 18
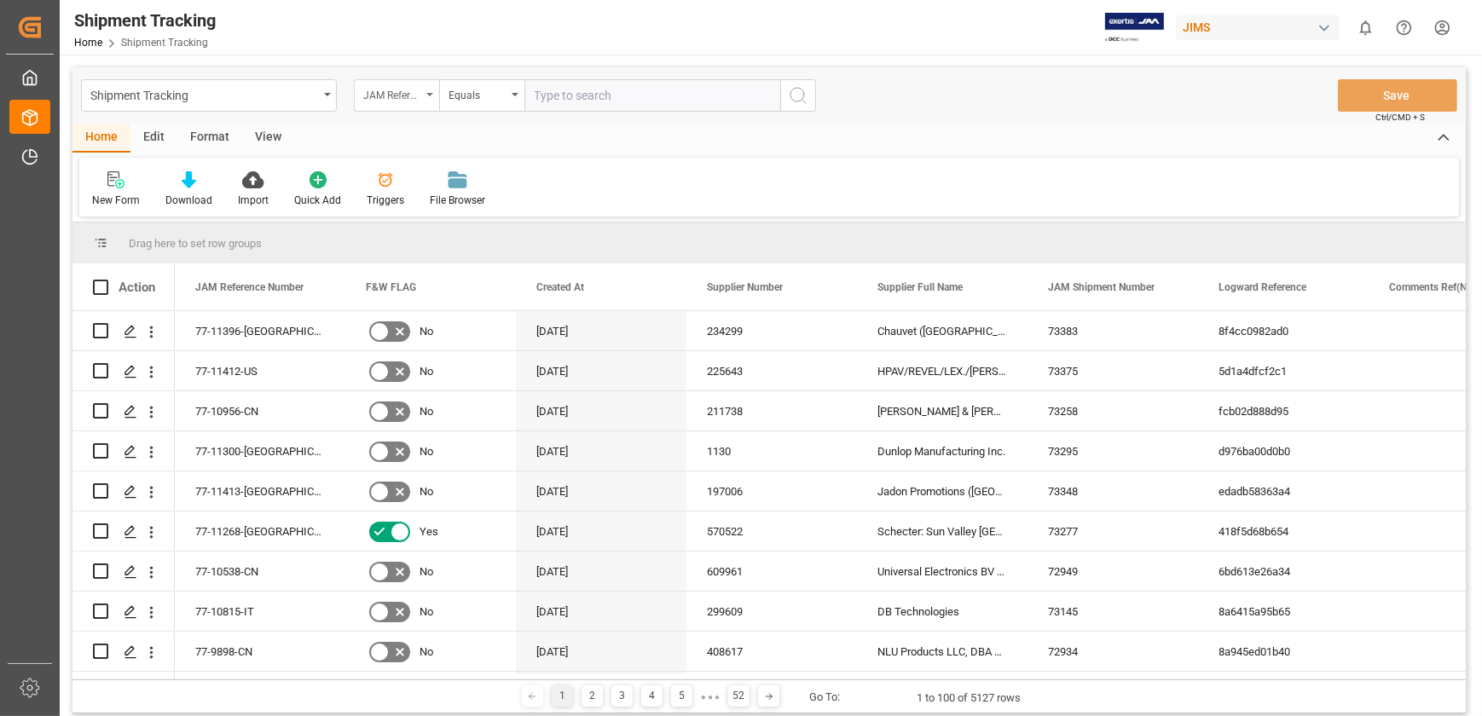
click at [429, 95] on icon "open menu" at bounding box center [429, 94] width 7 height 3
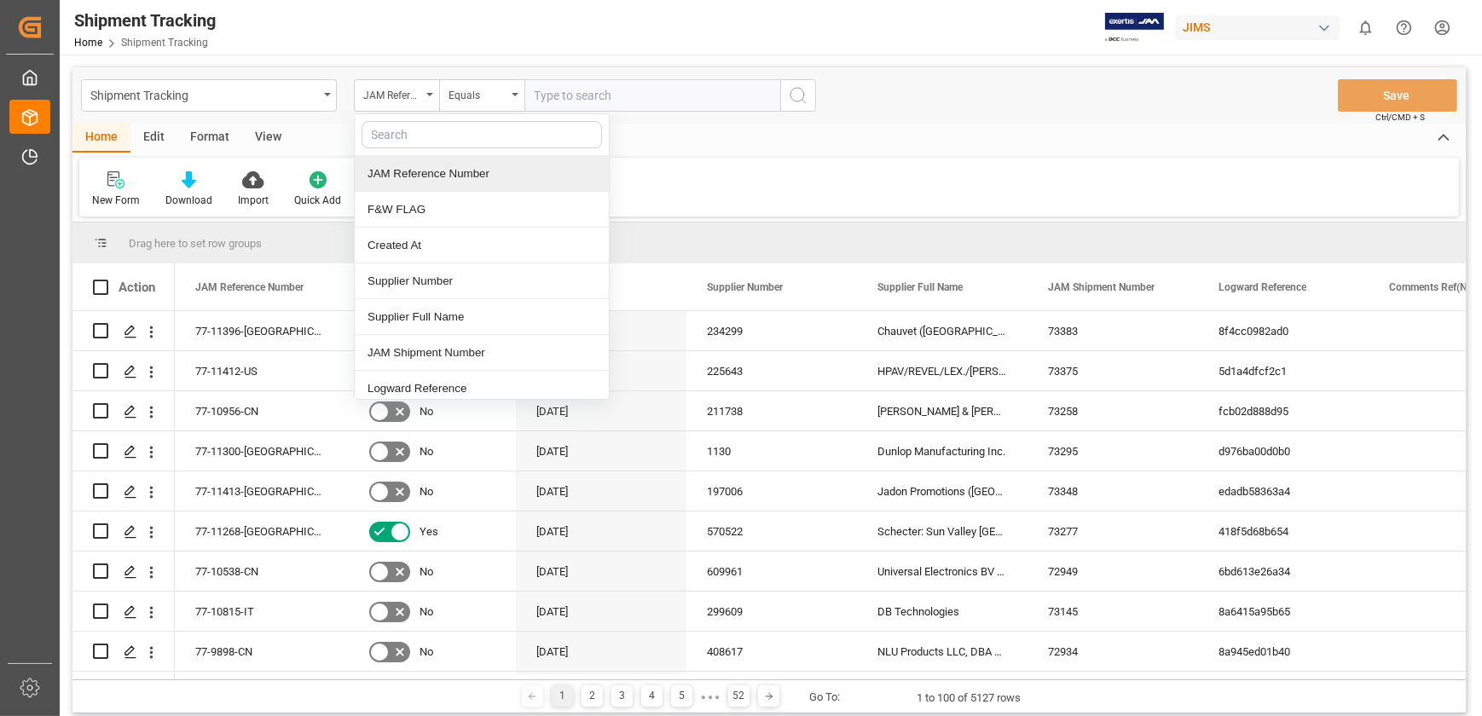
click at [437, 136] on input "text" at bounding box center [481, 134] width 240 height 27
type input "tra"
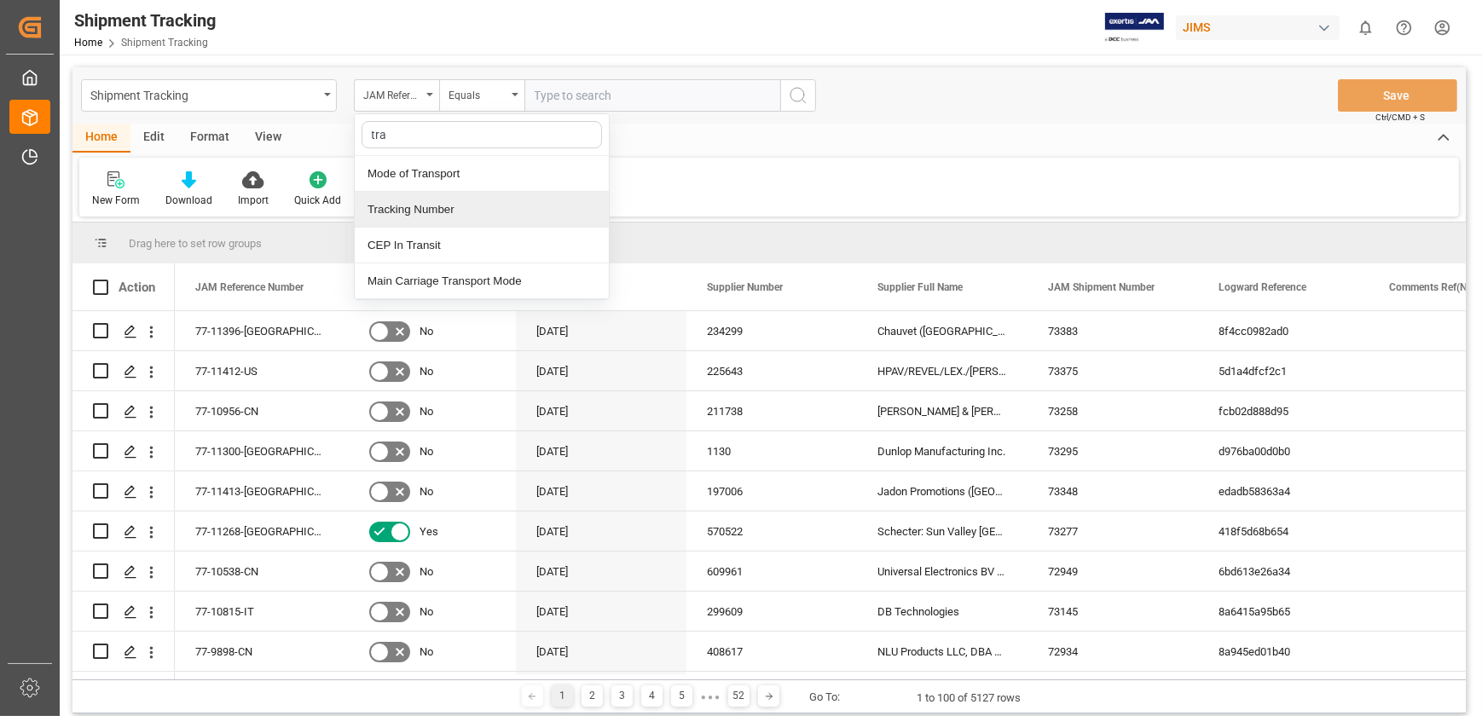
click at [459, 205] on div "Tracking Number" at bounding box center [482, 210] width 254 height 36
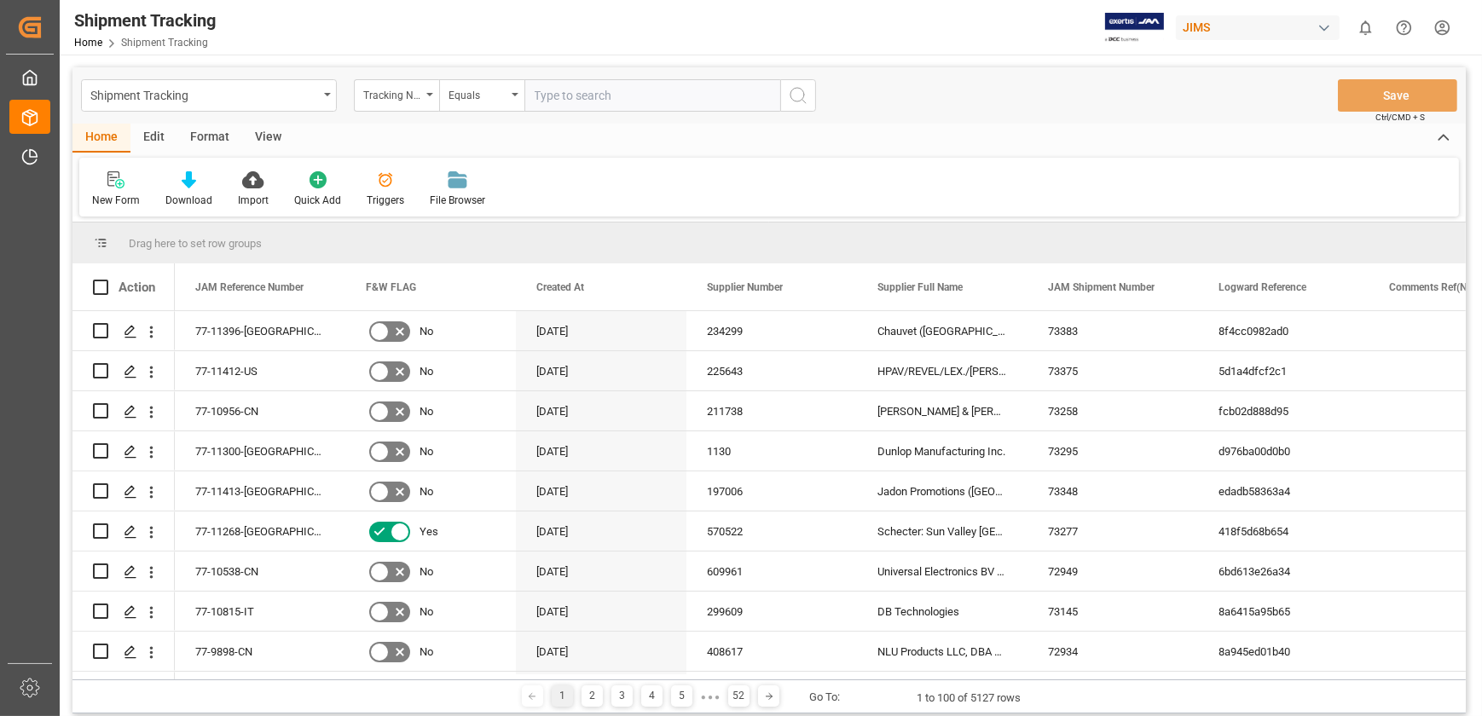
click at [569, 99] on input "text" at bounding box center [652, 95] width 256 height 32
paste input "791829882588"
type input "791829882588"
click at [804, 97] on icon "search button" at bounding box center [798, 95] width 20 height 20
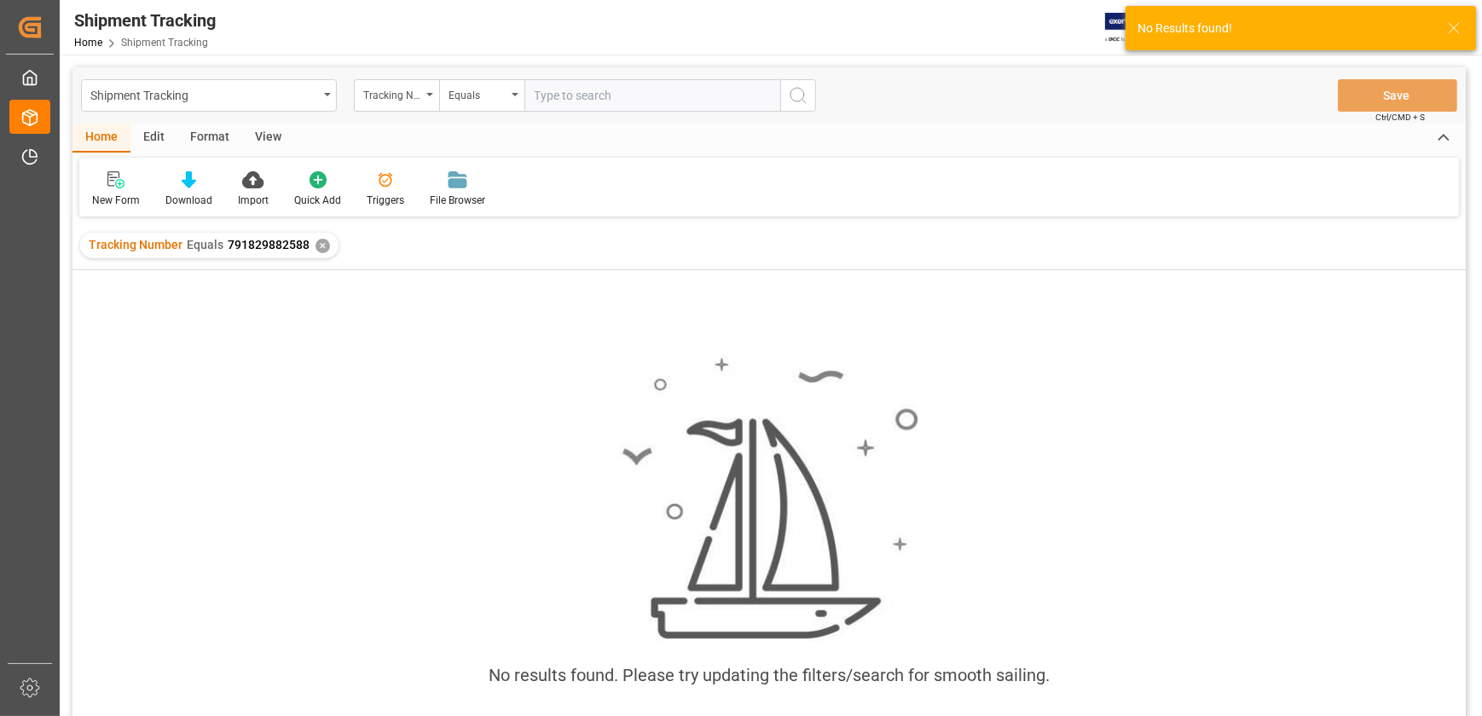
click at [320, 239] on div "✕" at bounding box center [322, 246] width 14 height 14
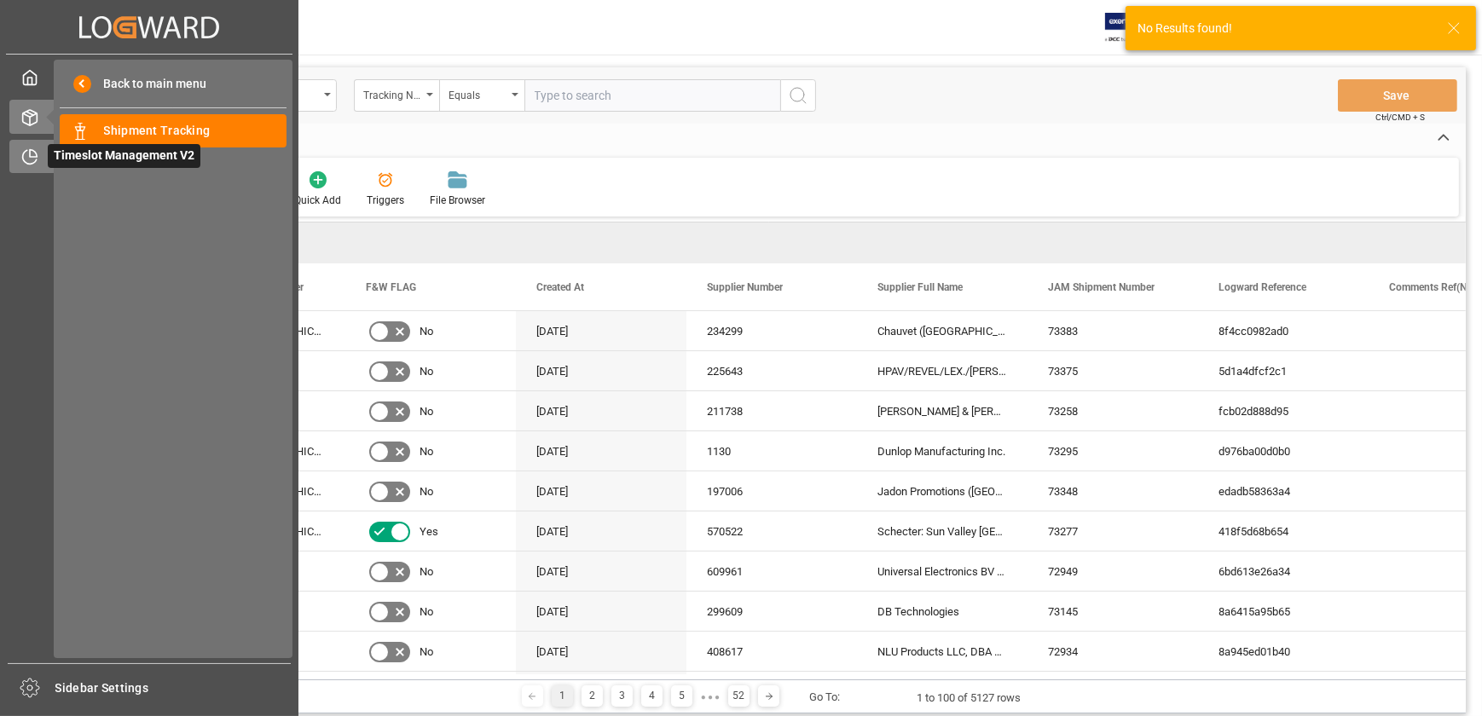
click at [35, 159] on icon at bounding box center [29, 156] width 17 height 17
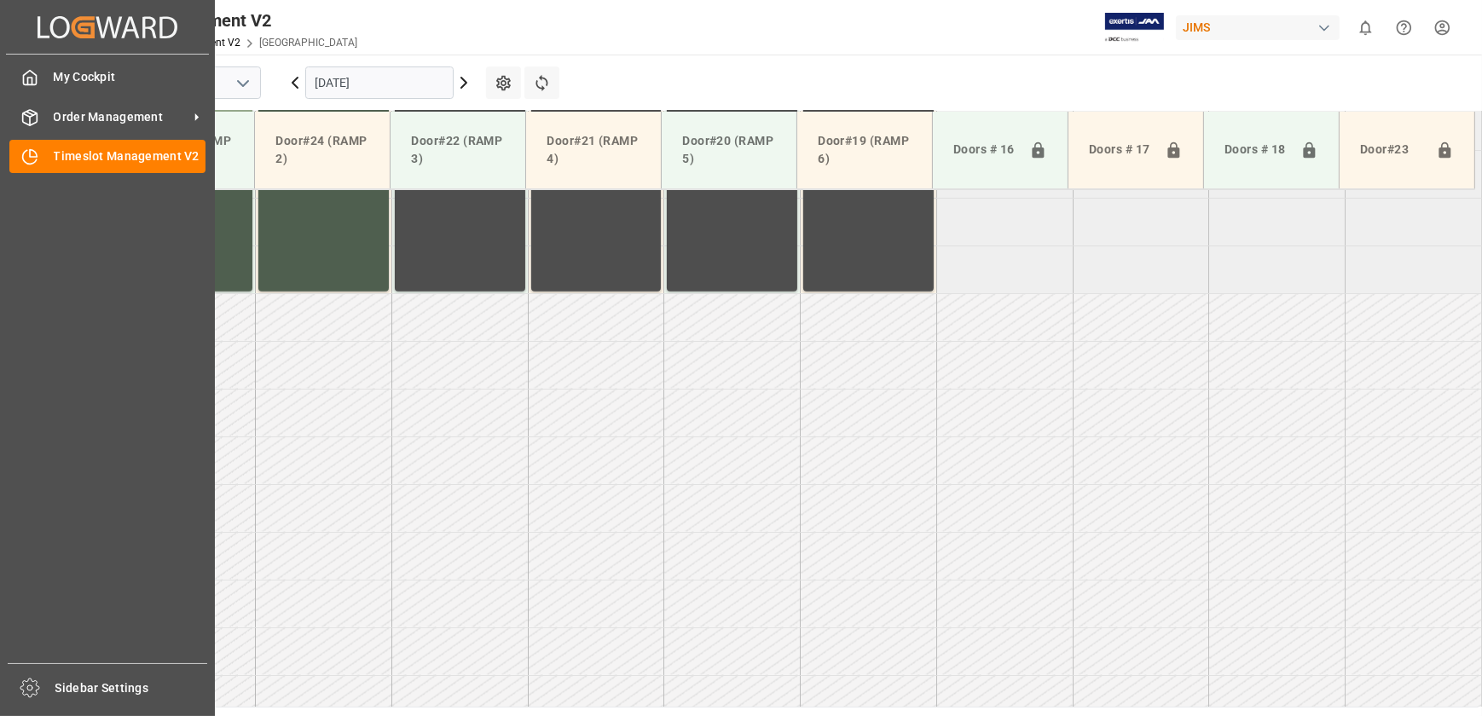
scroll to position [1344, 0]
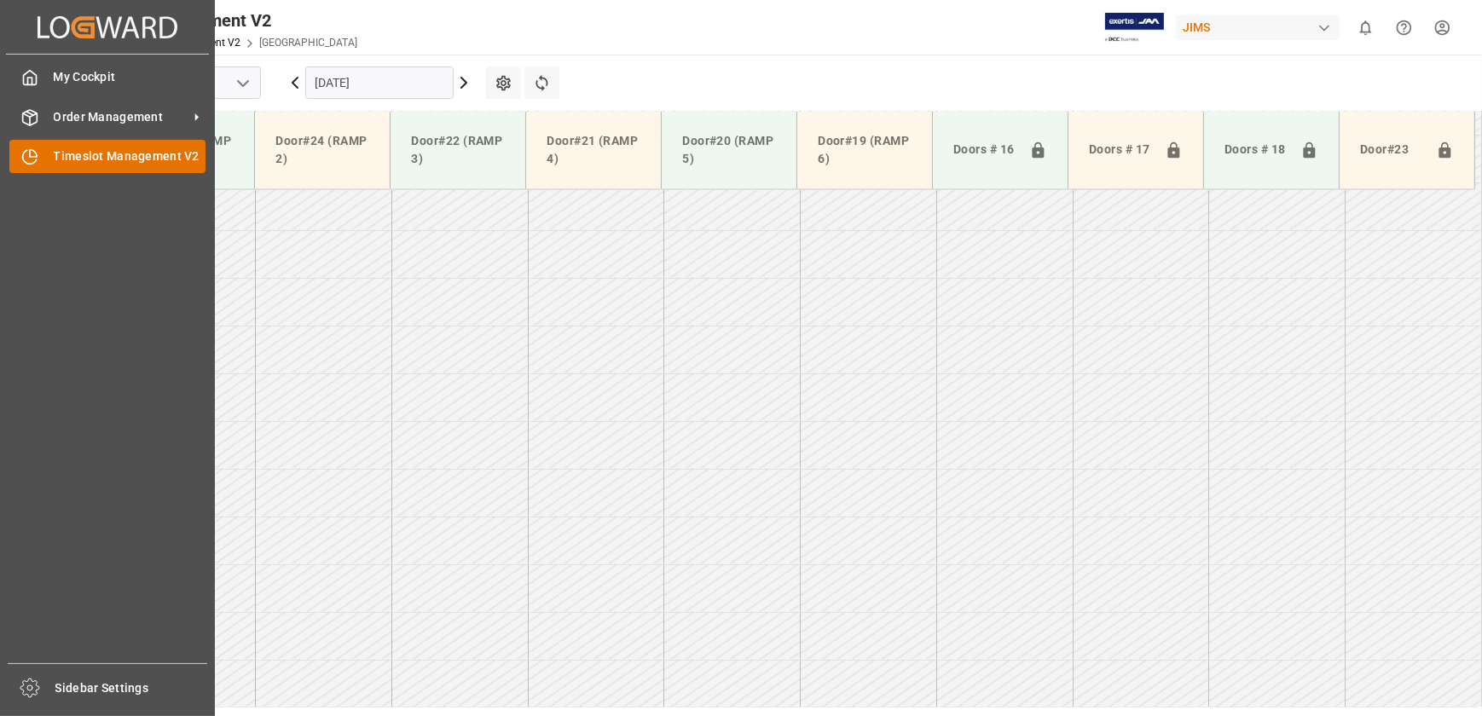
click at [49, 153] on div "Timeslot Management V2 Timeslot Management V2" at bounding box center [107, 156] width 196 height 33
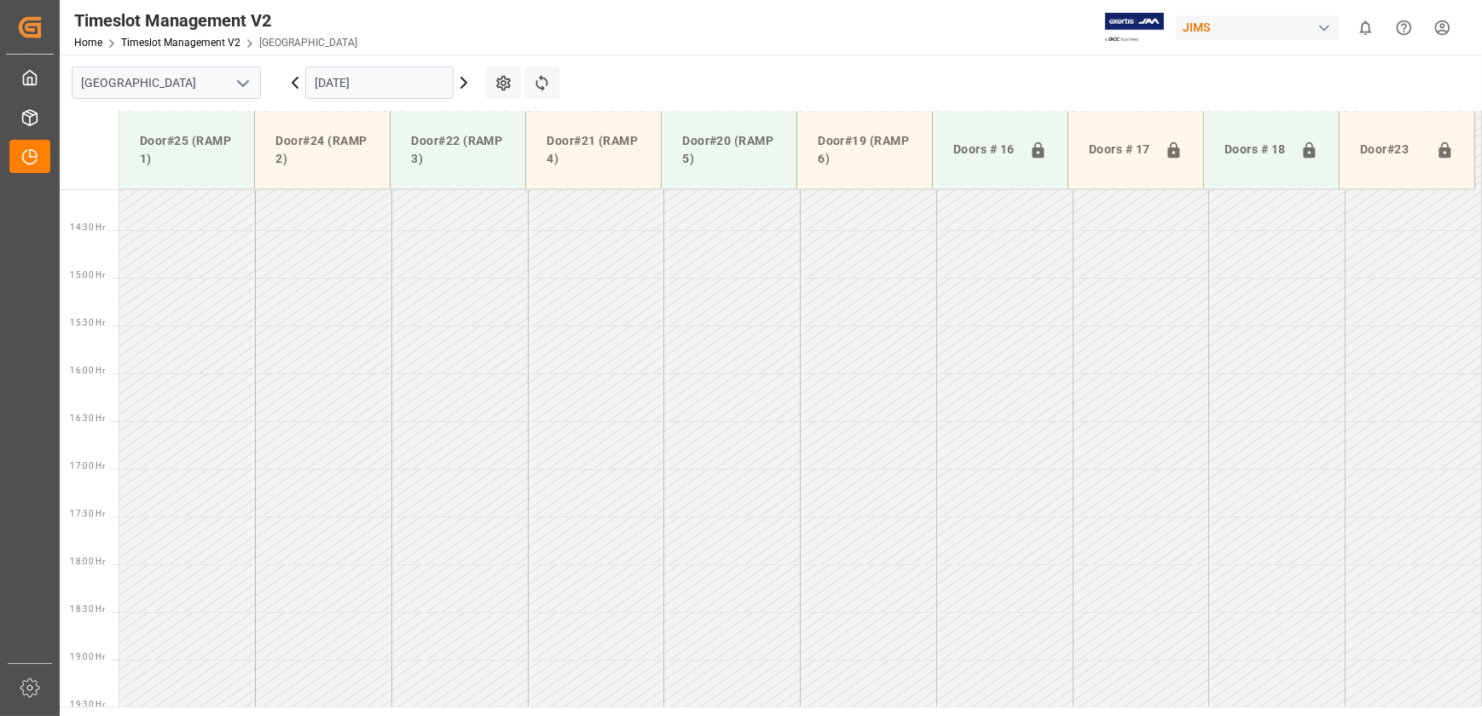
scroll to position [1033, 0]
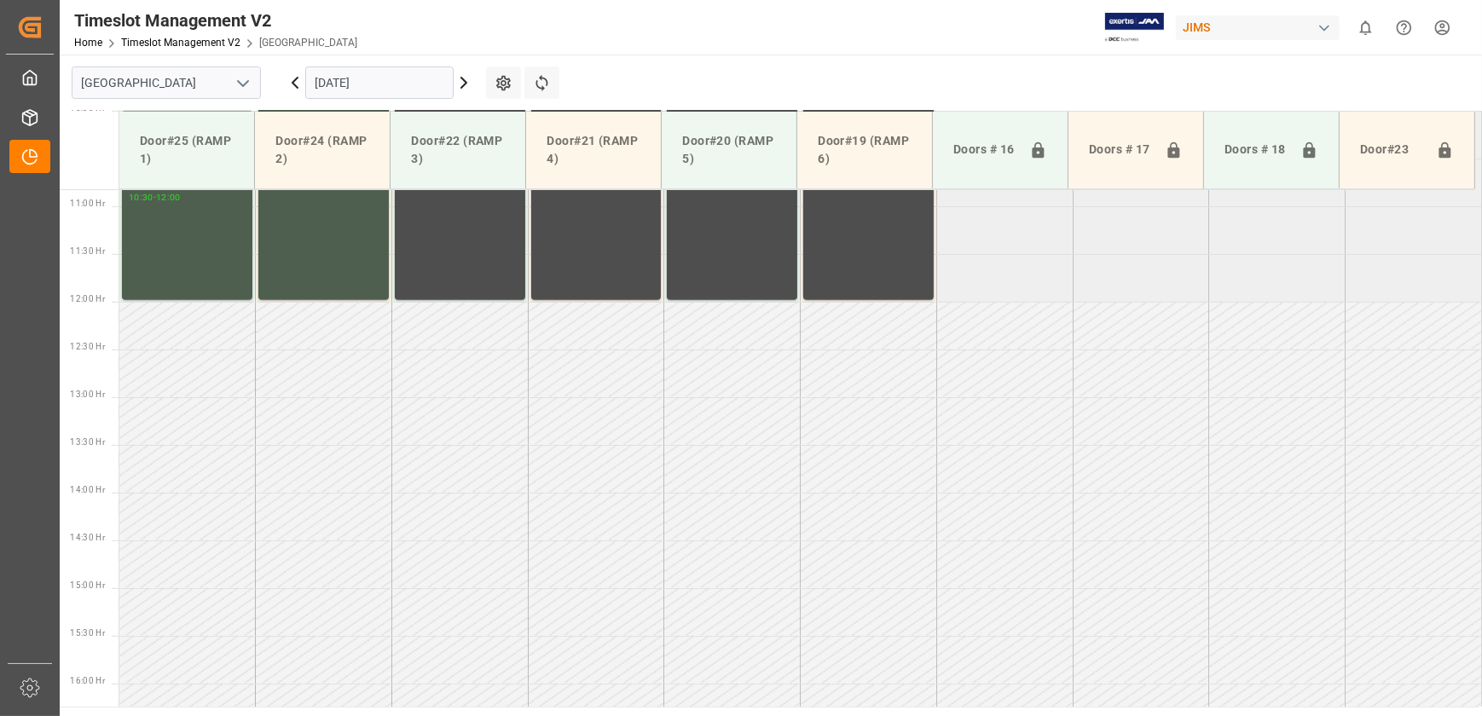
click at [469, 86] on icon at bounding box center [464, 82] width 20 height 20
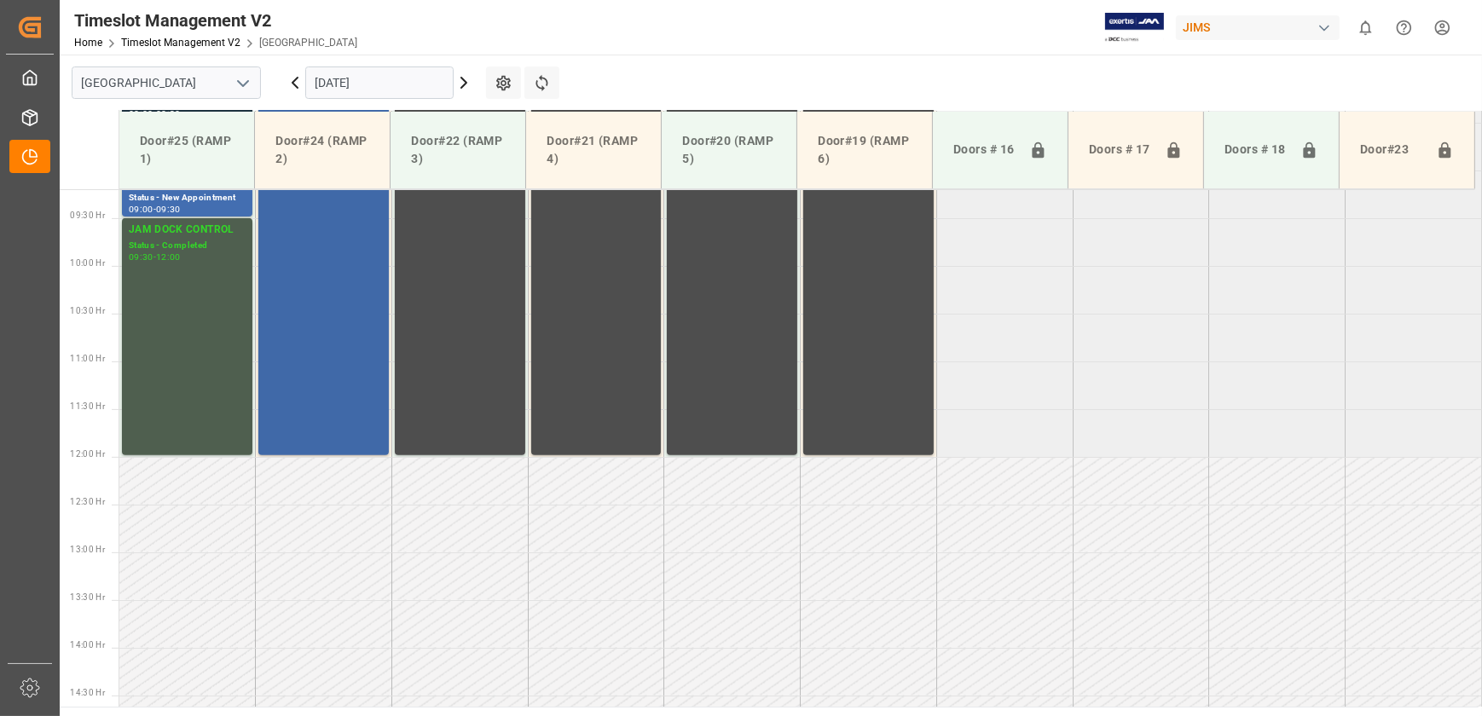
scroll to position [568, 0]
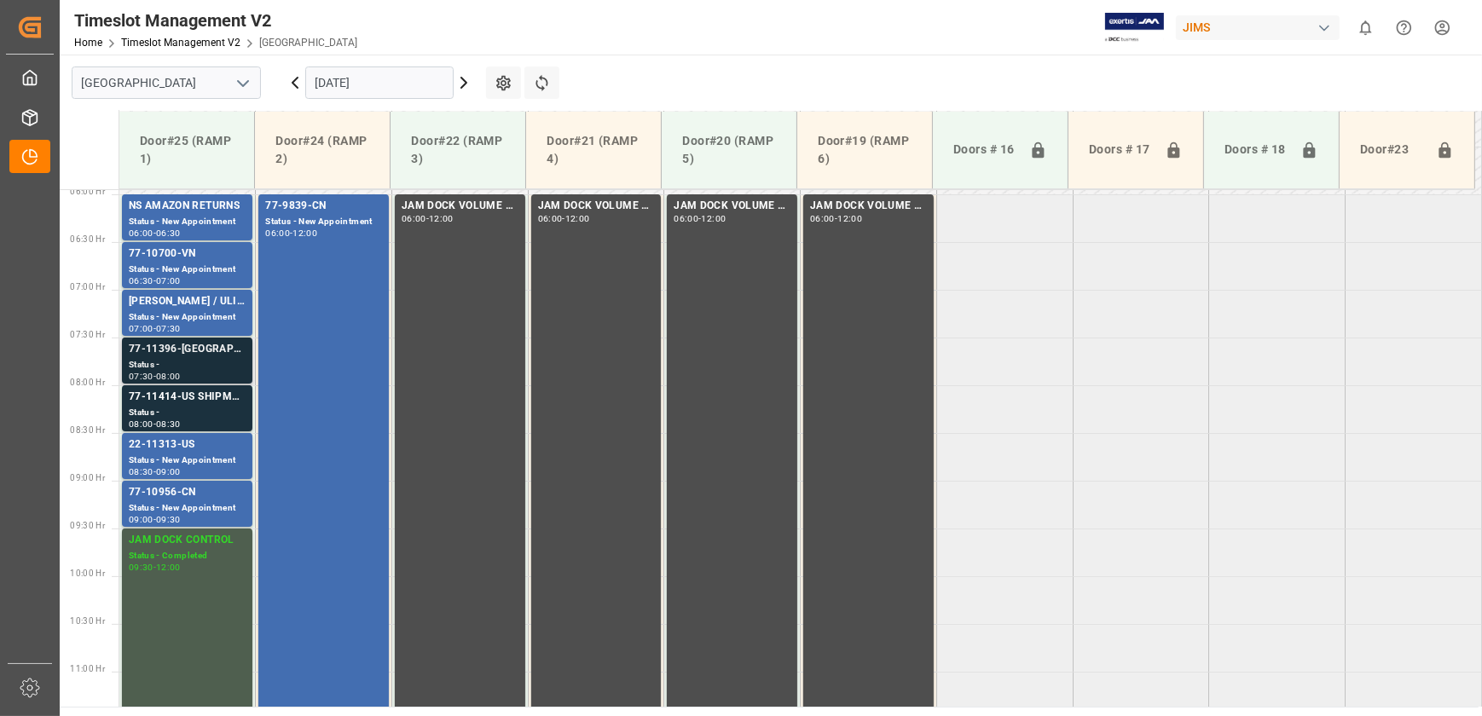
click at [206, 355] on div "77-11396-[GEOGRAPHIC_DATA]" at bounding box center [187, 349] width 117 height 17
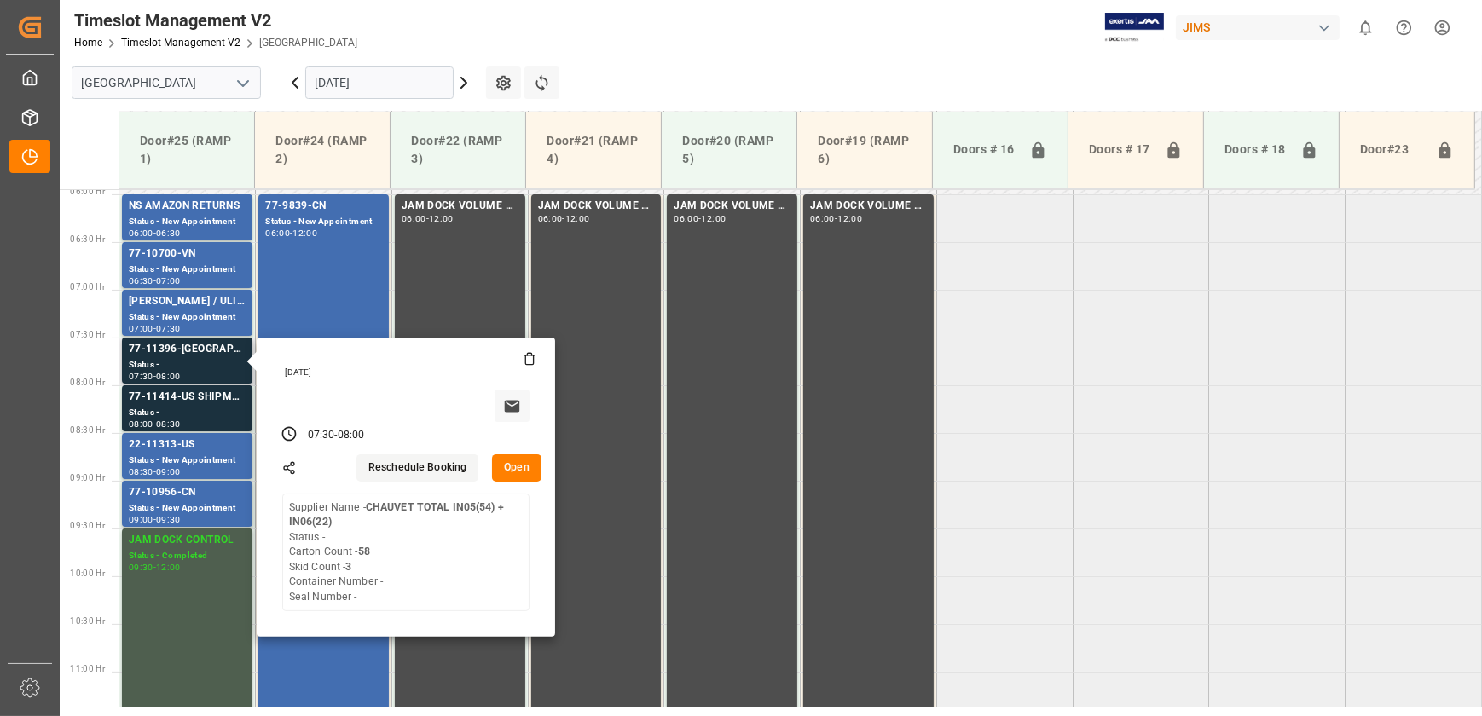
click at [517, 471] on button "Open" at bounding box center [516, 467] width 49 height 27
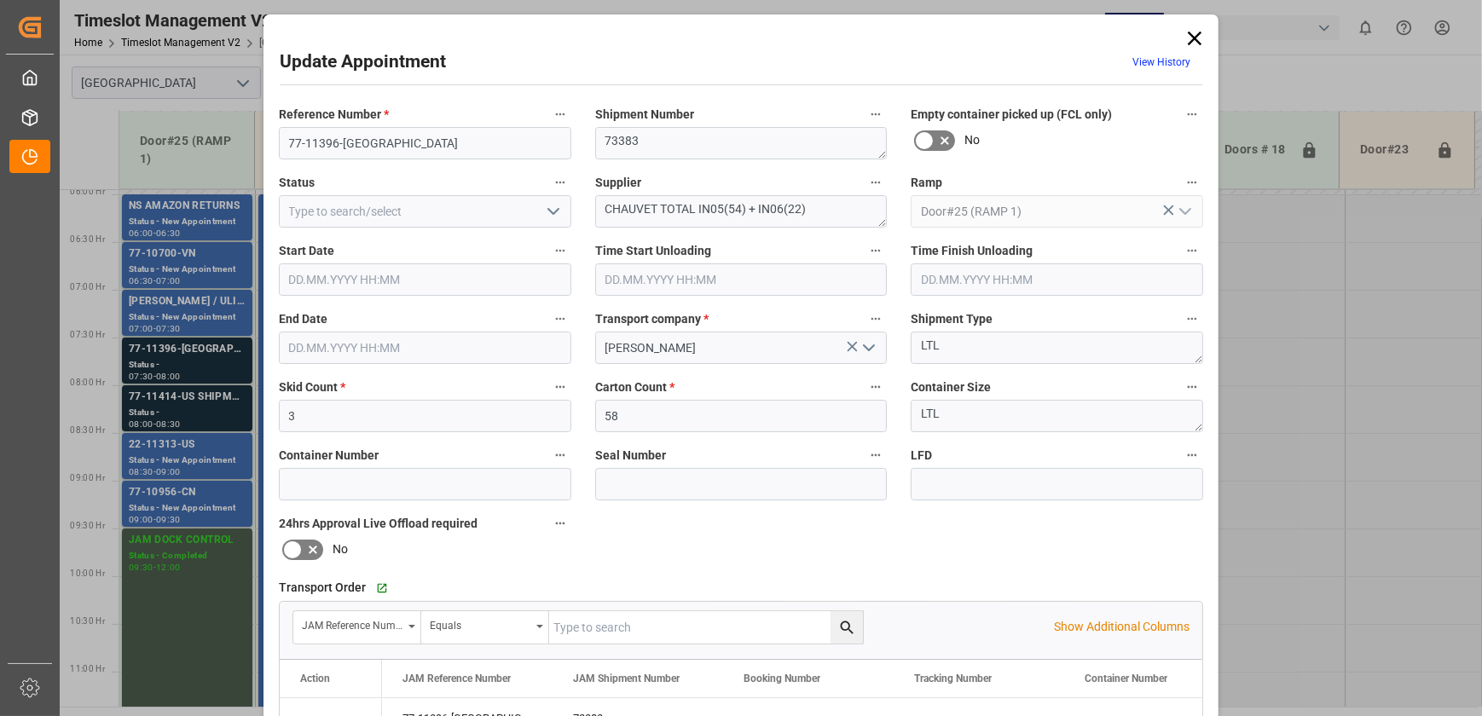
type input "[DATE] 07:30"
type input "[DATE] 08:00"
type input "[DATE] 12:43"
click at [381, 138] on input "77-11396-[GEOGRAPHIC_DATA]" at bounding box center [425, 143] width 292 height 32
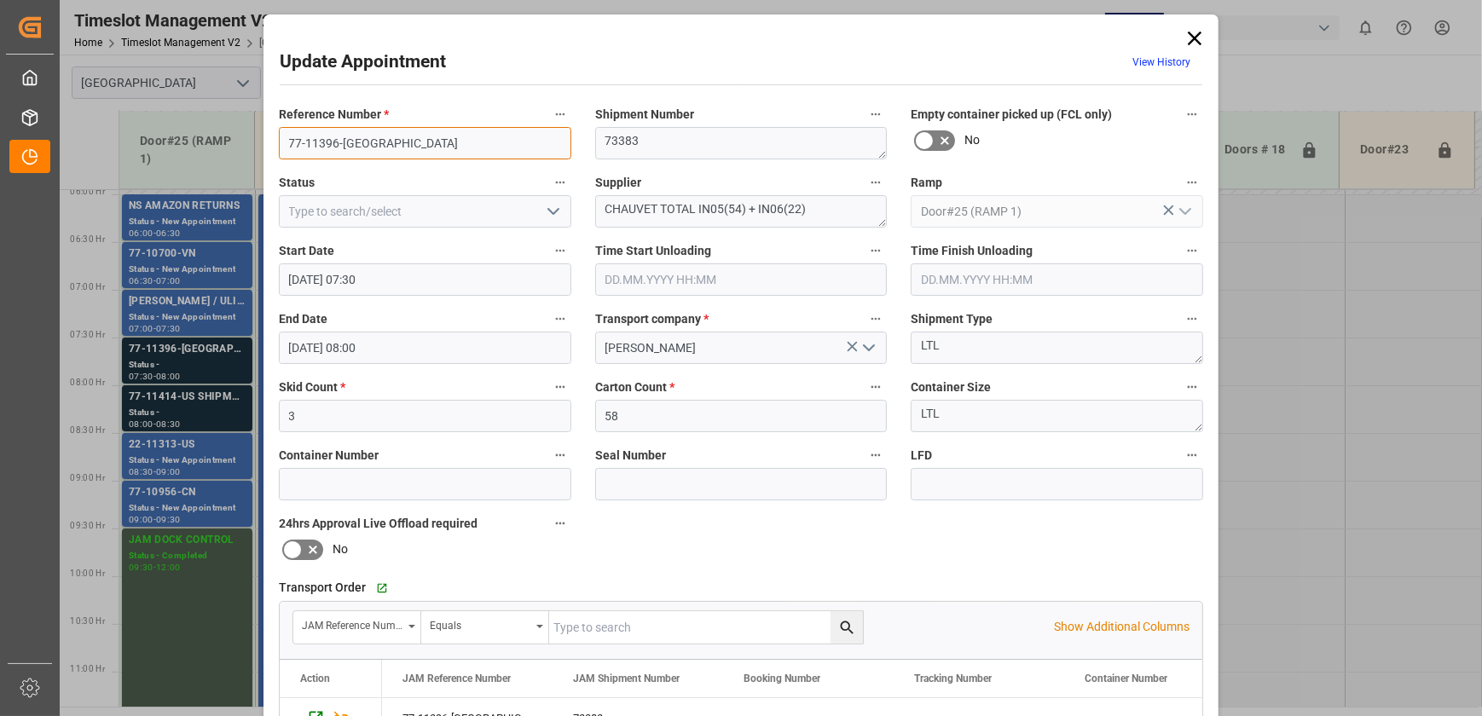
click at [381, 138] on input "77-11396-[GEOGRAPHIC_DATA]" at bounding box center [425, 143] width 292 height 32
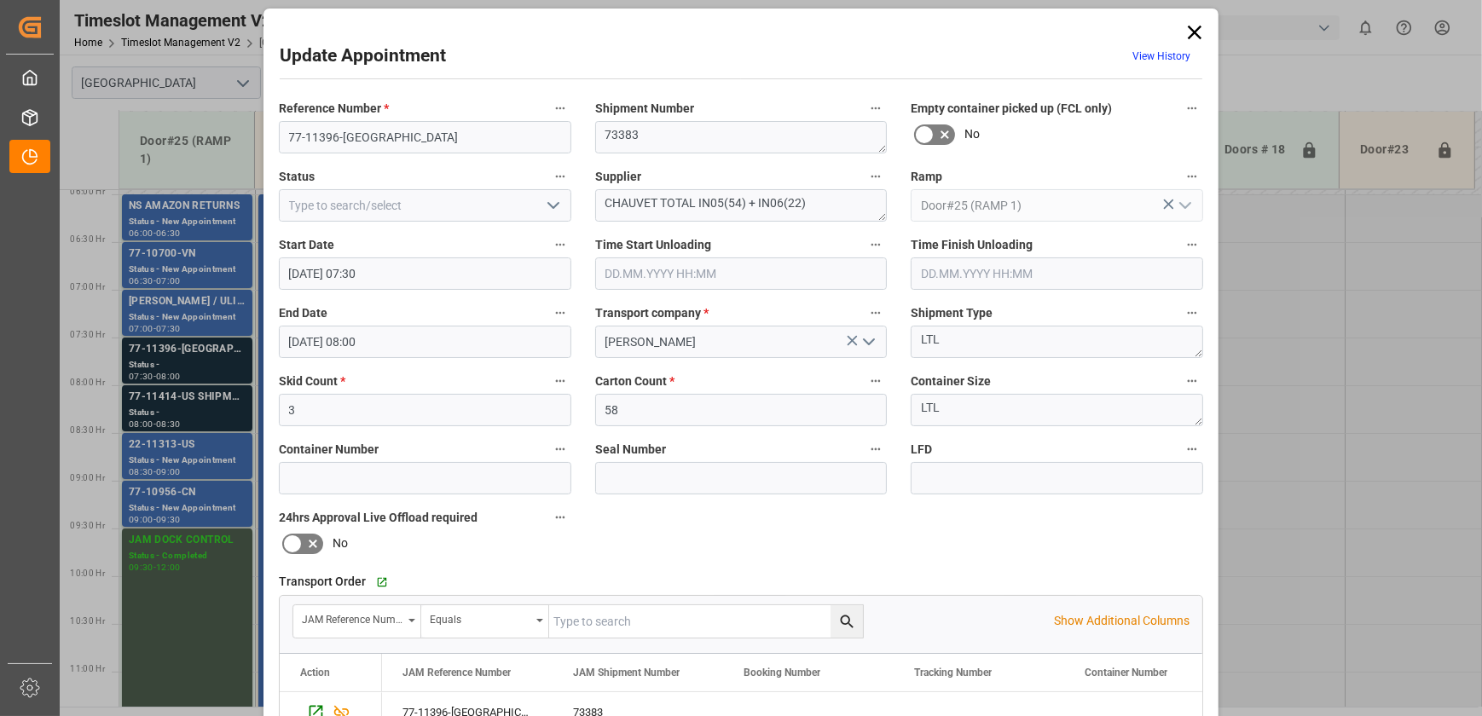
scroll to position [0, 0]
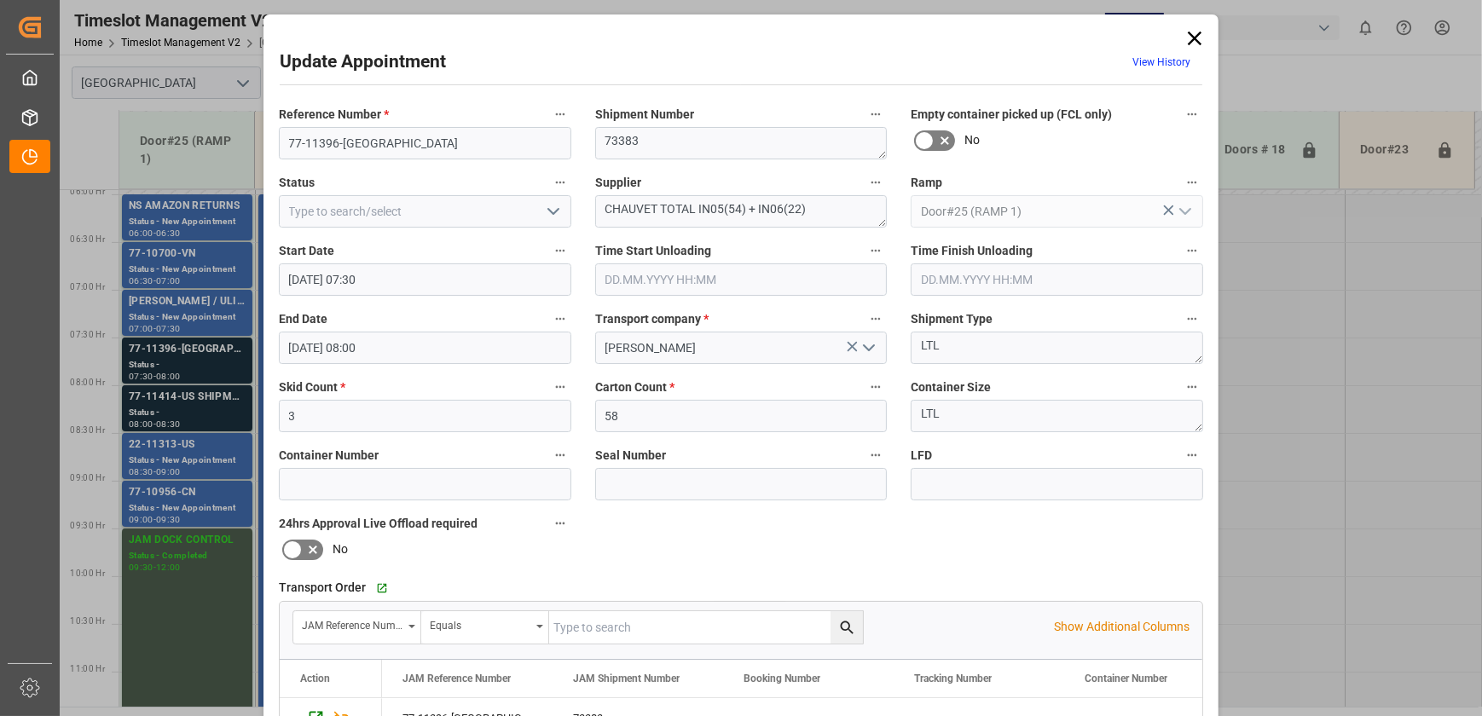
click at [1199, 33] on div "Update Appointment View History Reference Number * 77-11396-US Shipment Number …" at bounding box center [740, 518] width 955 height 1008
drag, startPoint x: 1199, startPoint y: 33, endPoint x: 1159, endPoint y: 41, distance: 40.8
click at [1184, 37] on icon at bounding box center [1194, 38] width 24 height 24
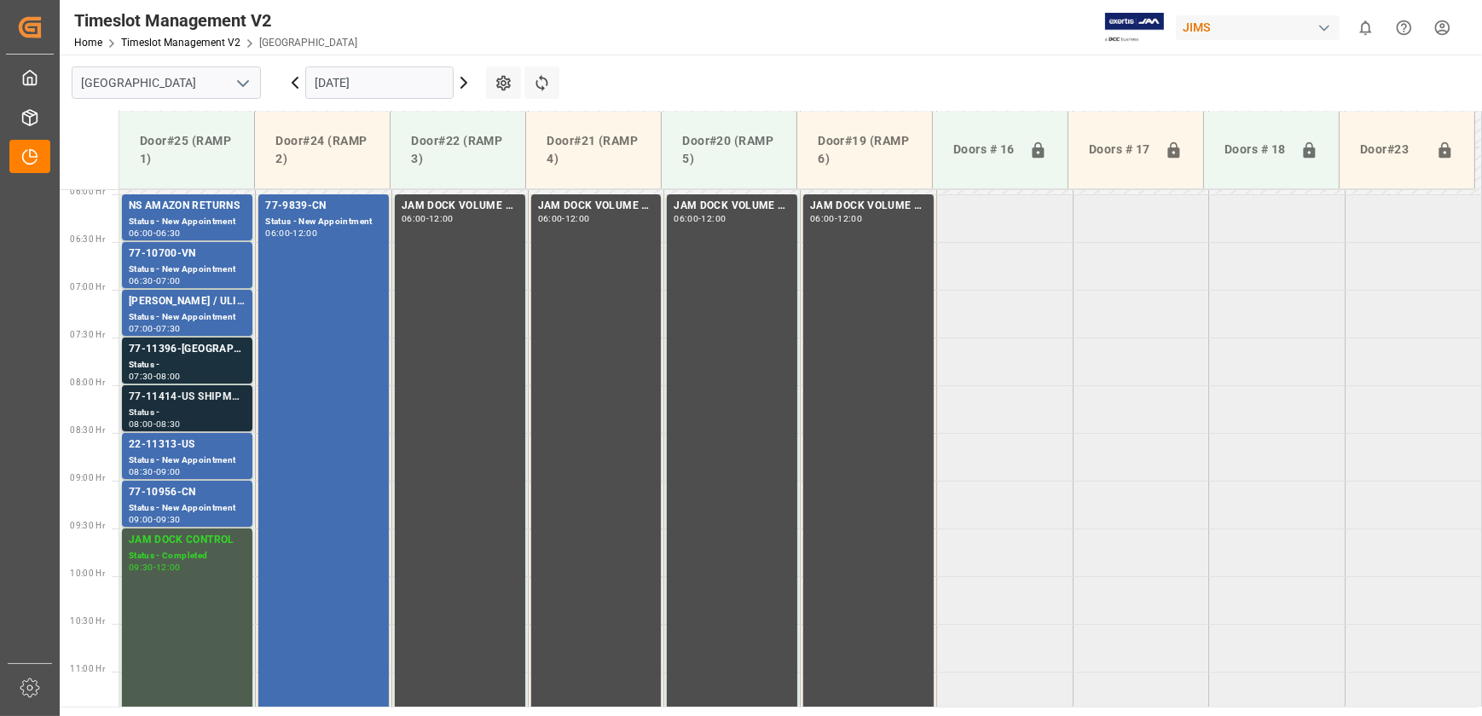
click at [181, 420] on div "08:30" at bounding box center [168, 424] width 25 height 8
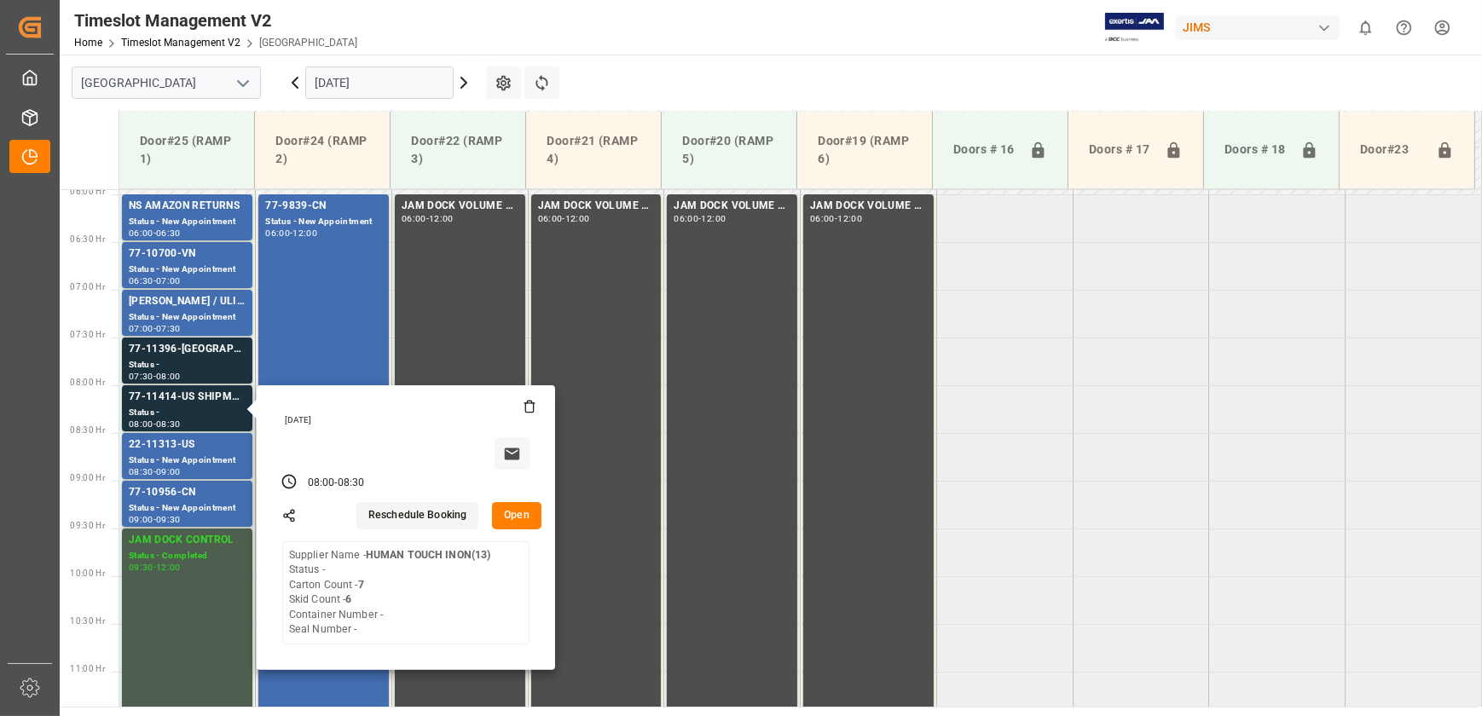
click at [294, 81] on icon at bounding box center [294, 83] width 5 height 10
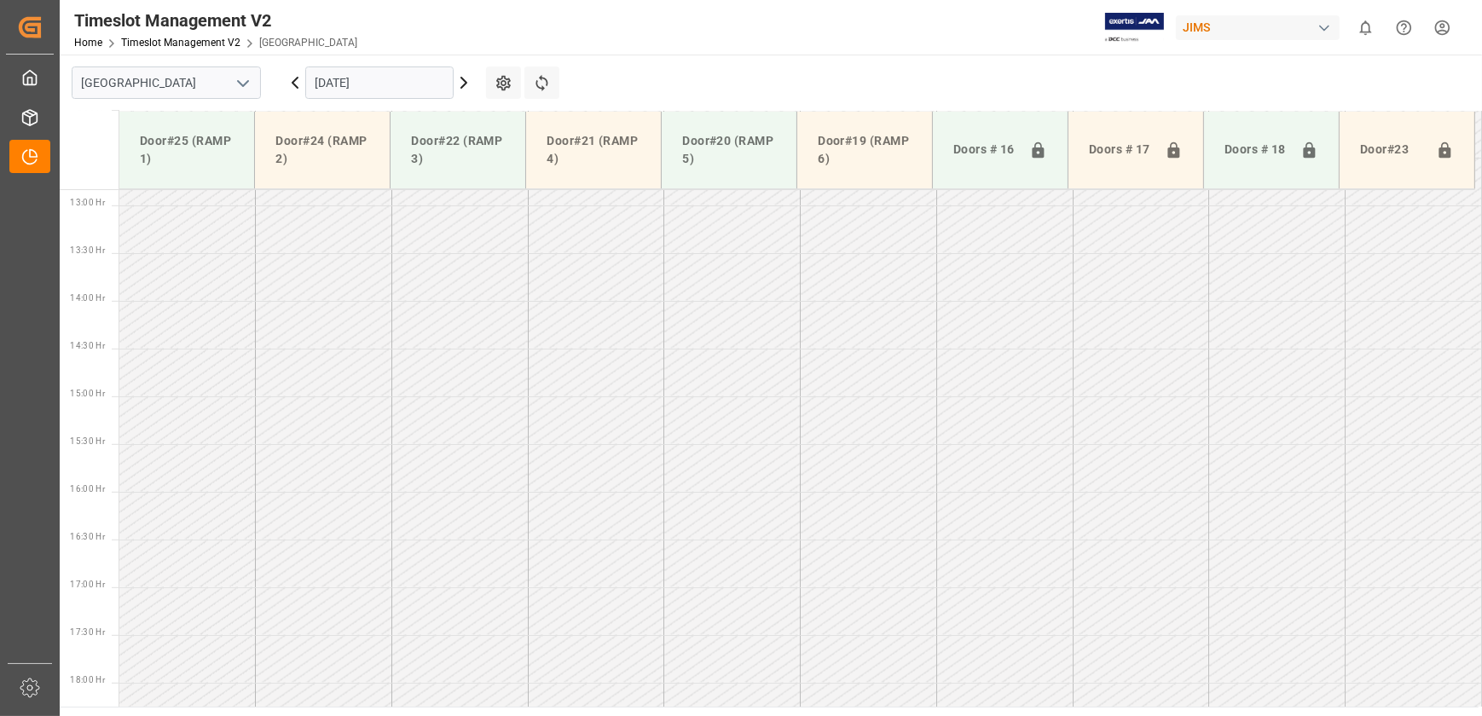
scroll to position [1339, 0]
click at [464, 84] on icon at bounding box center [463, 83] width 5 height 10
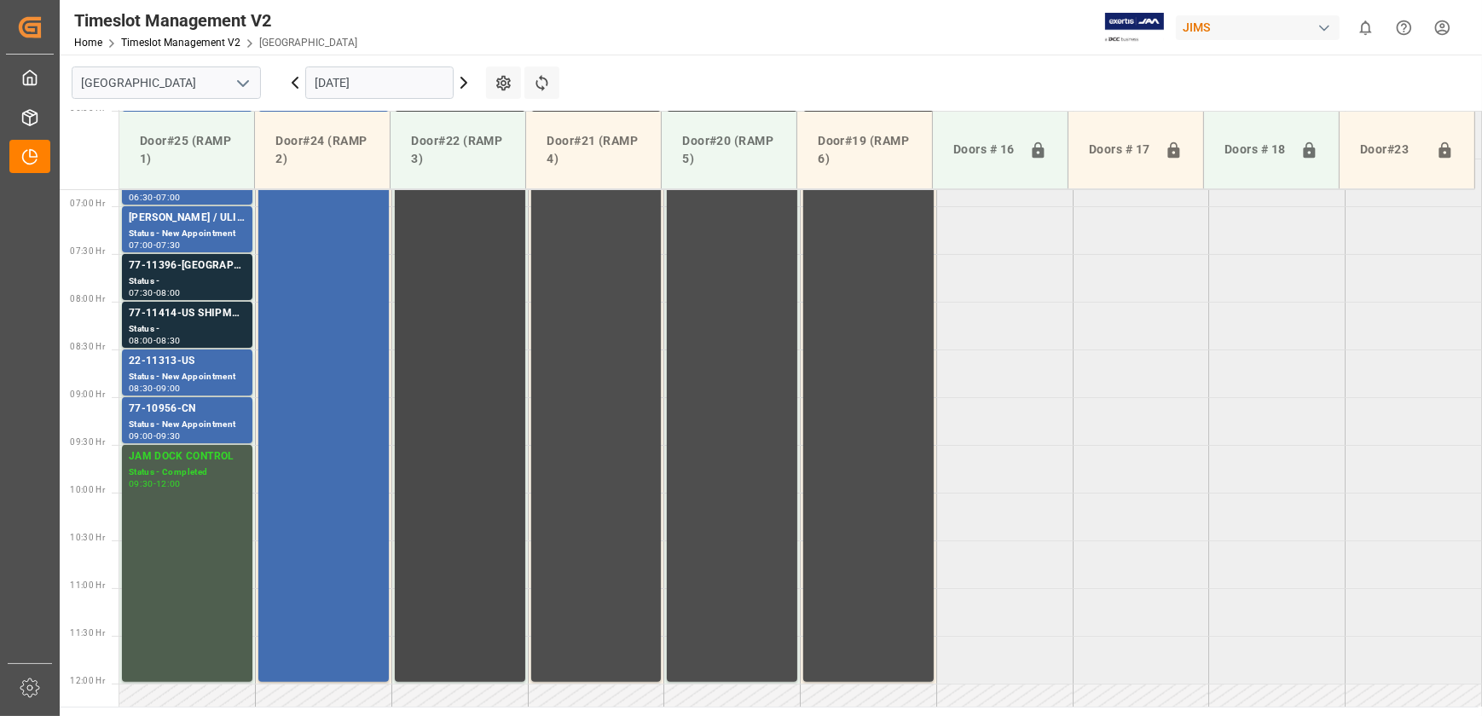
scroll to position [409, 0]
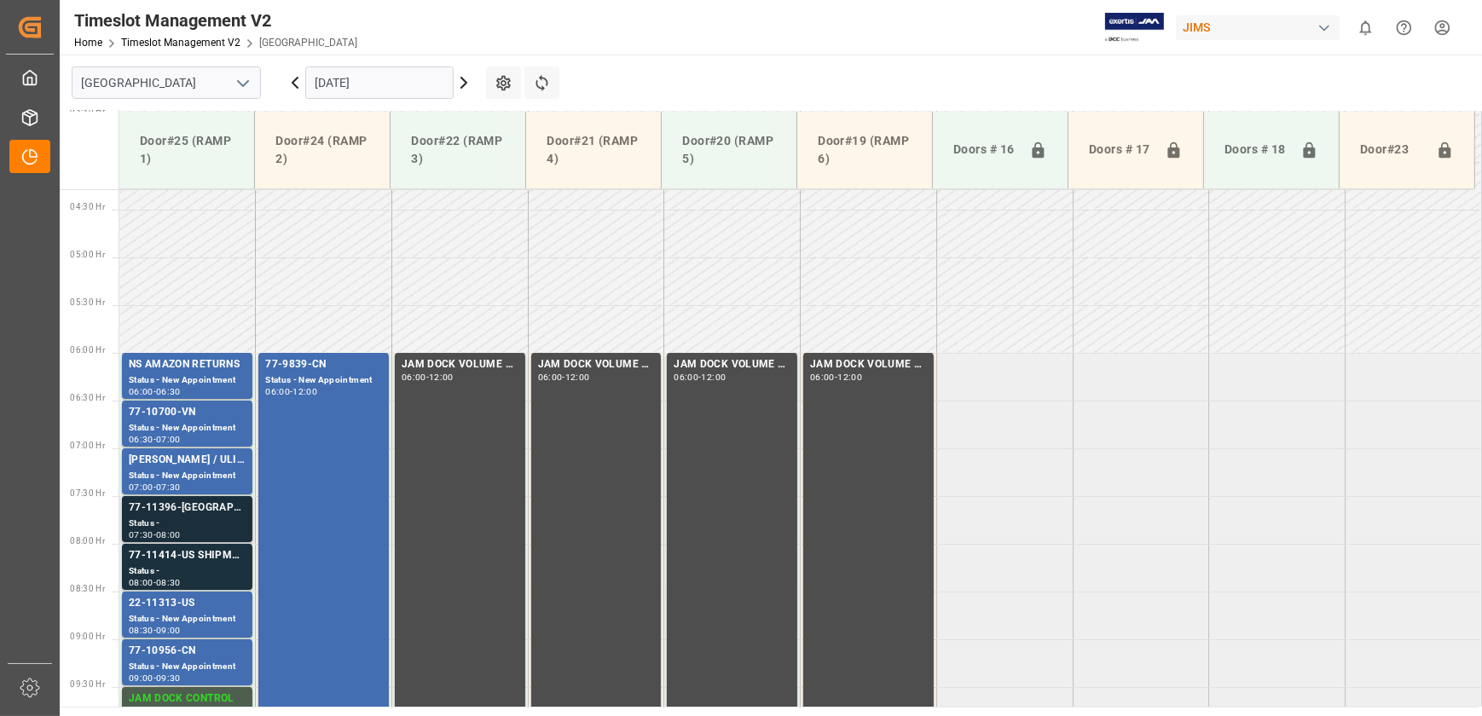
click at [156, 535] on div "-" at bounding box center [154, 535] width 3 height 8
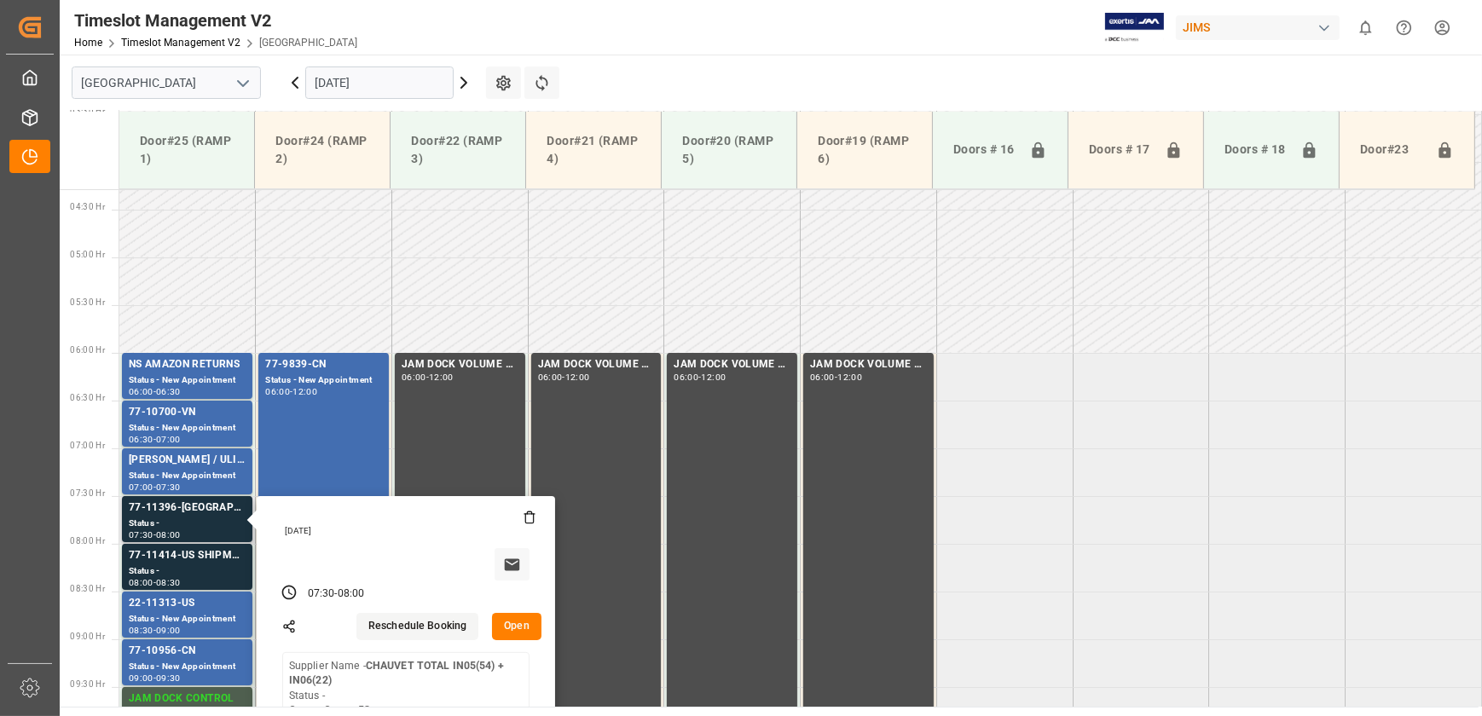
click at [520, 625] on button "Open" at bounding box center [516, 626] width 49 height 27
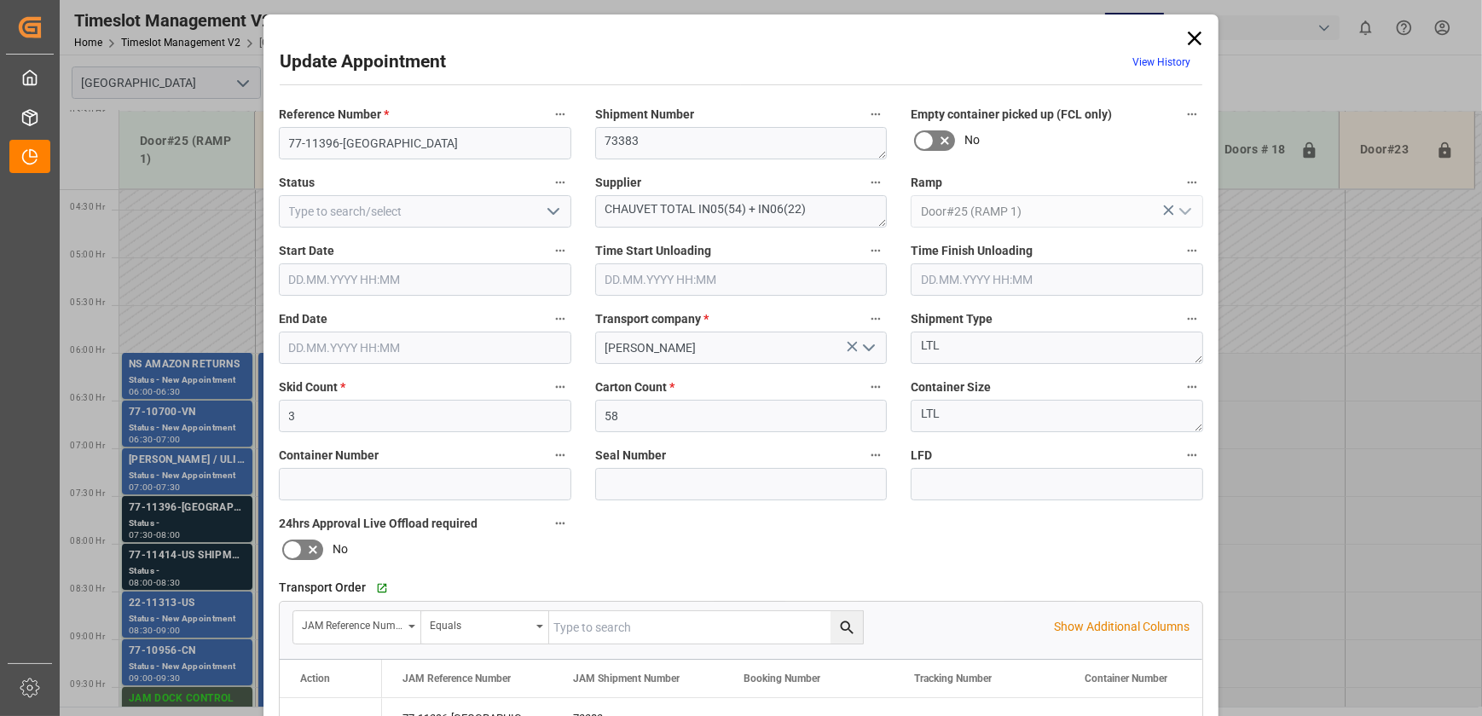
type input "[DATE] 07:30"
type input "[DATE] 08:00"
type input "[DATE] 12:43"
click at [222, 559] on div "Update Appointment View History Reference Number * 77-11396-US Shipment Number …" at bounding box center [741, 358] width 1482 height 716
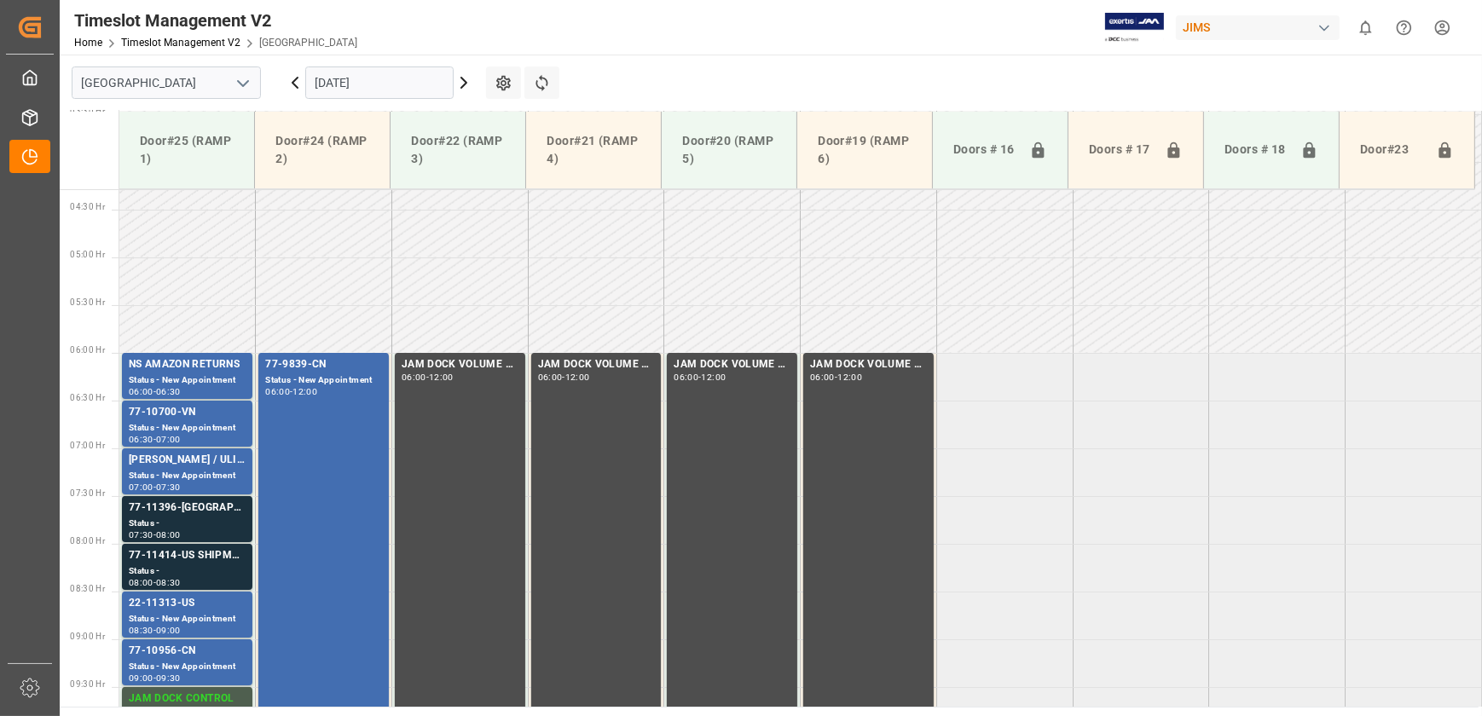
click at [222, 559] on div "77-11414-US SHIPM#/M" at bounding box center [187, 555] width 117 height 17
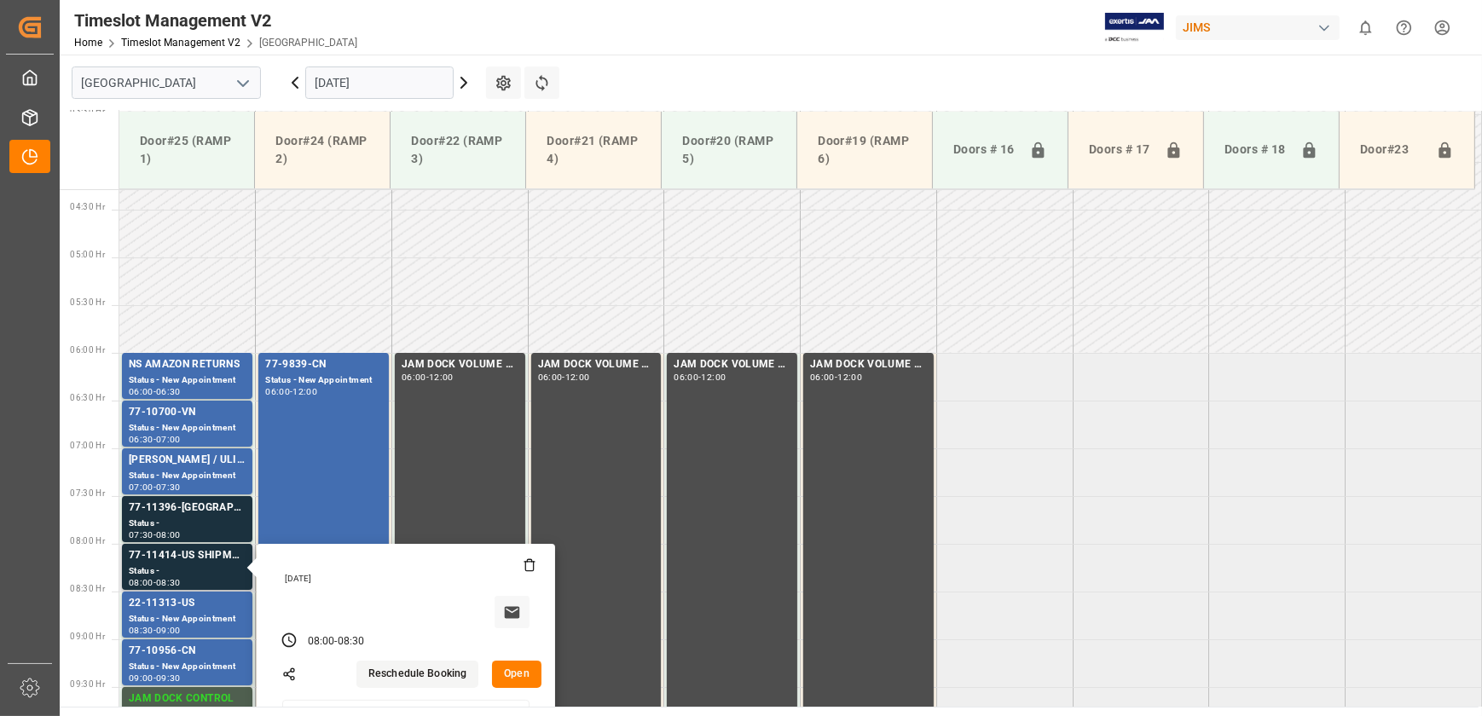
click at [520, 670] on button "Open" at bounding box center [516, 674] width 49 height 27
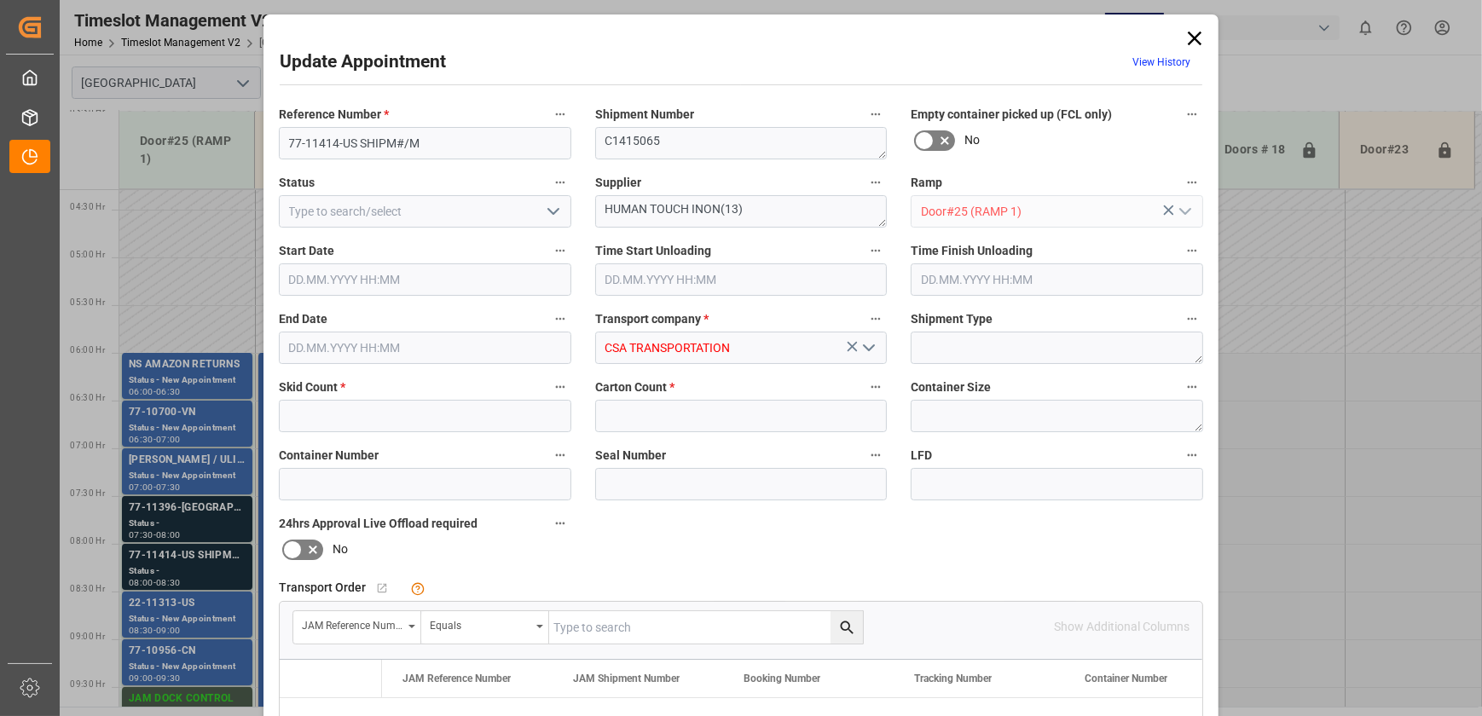
type input "6"
type input "7"
type input "[DATE] 08:00"
type input "[DATE] 08:30"
type input "[DATE] 14:46"
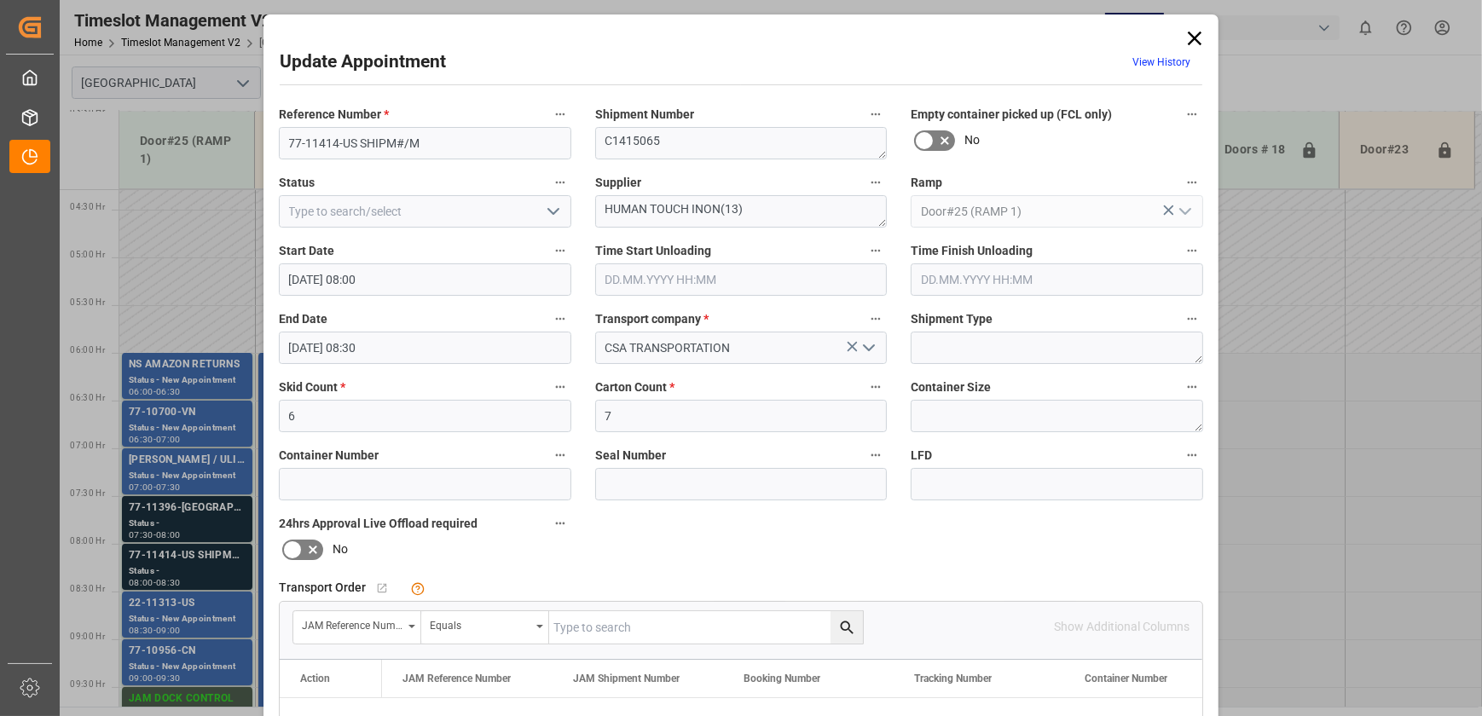
click at [1188, 34] on icon at bounding box center [1195, 39] width 14 height 14
